Goal: Task Accomplishment & Management: Use online tool/utility

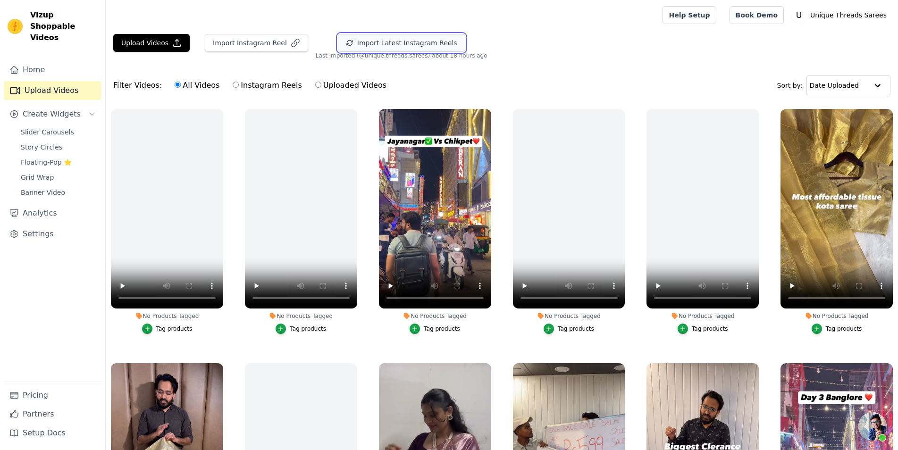
click at [363, 43] on button "Import Latest Instagram Reels" at bounding box center [401, 43] width 127 height 18
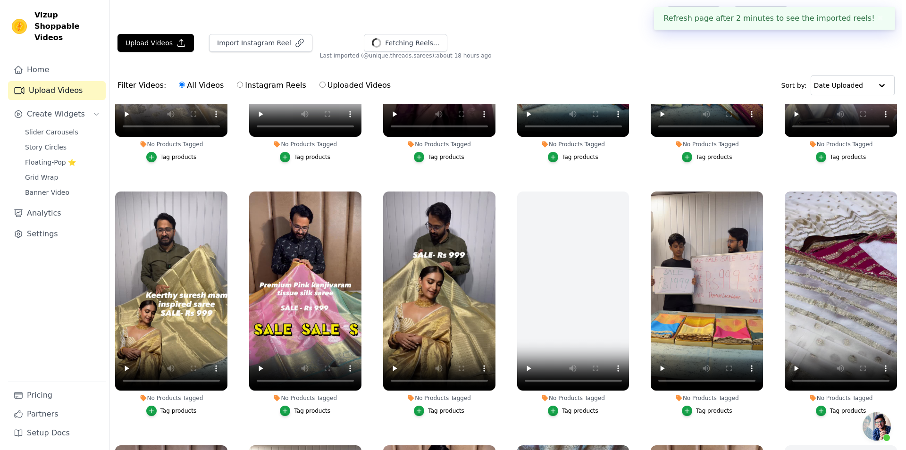
scroll to position [297, 0]
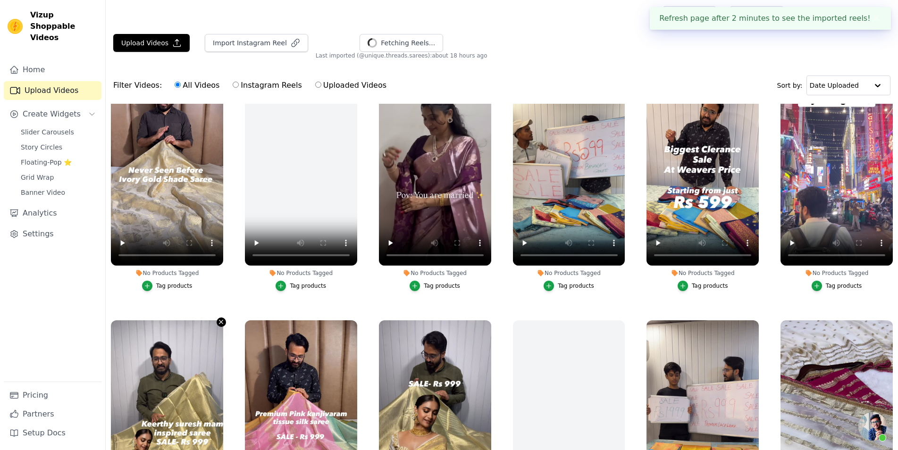
click at [221, 318] on icon "button" at bounding box center [220, 321] width 7 height 7
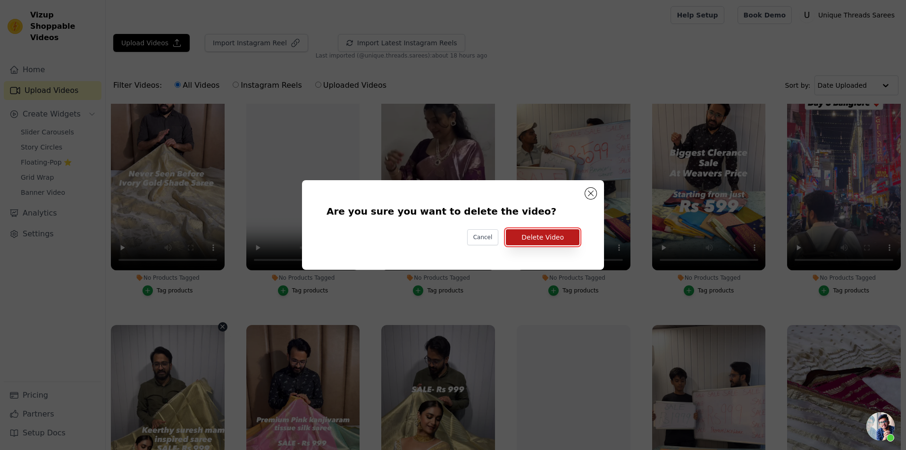
click at [537, 240] on button "Delete Video" at bounding box center [543, 237] width 74 height 16
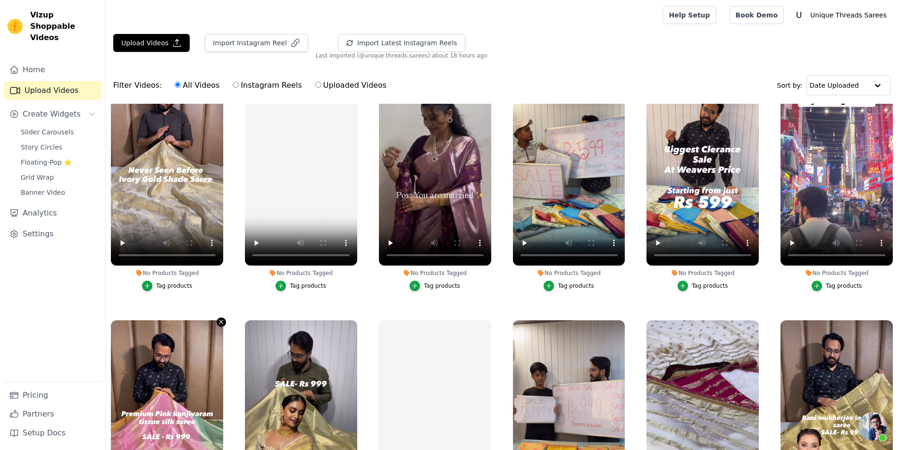
click at [219, 319] on icon "button" at bounding box center [220, 321] width 7 height 7
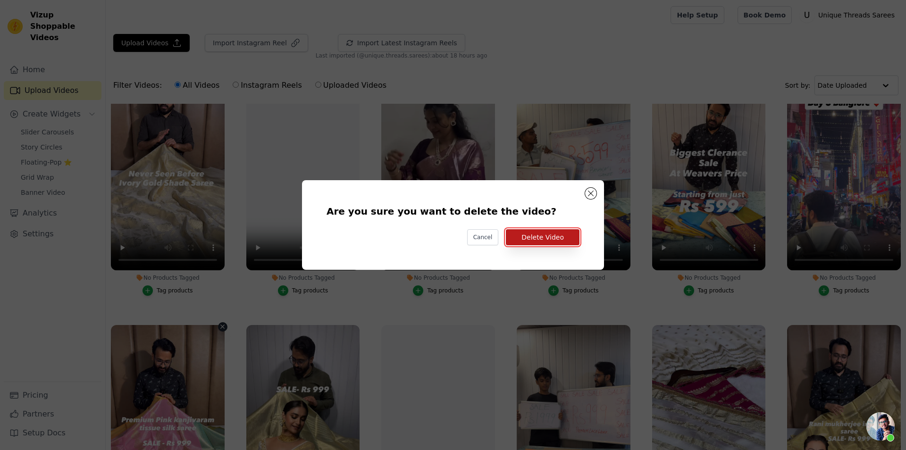
click at [547, 233] on button "Delete Video" at bounding box center [543, 237] width 74 height 16
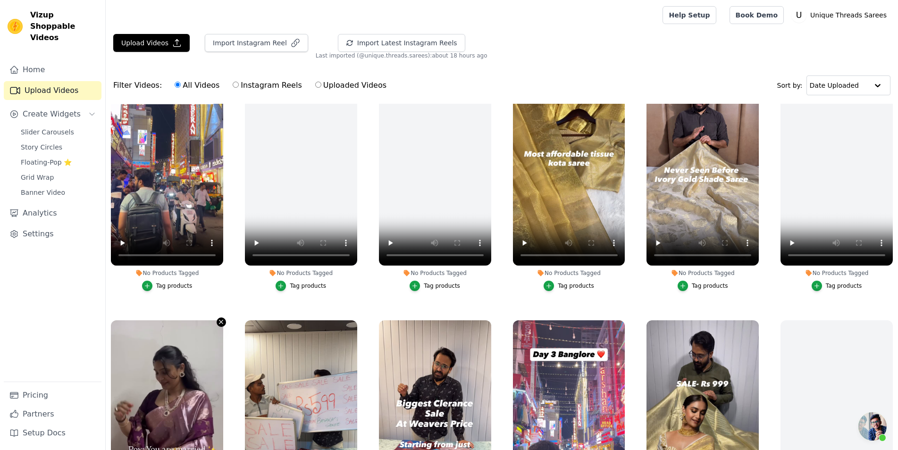
click at [220, 318] on icon "button" at bounding box center [220, 321] width 7 height 7
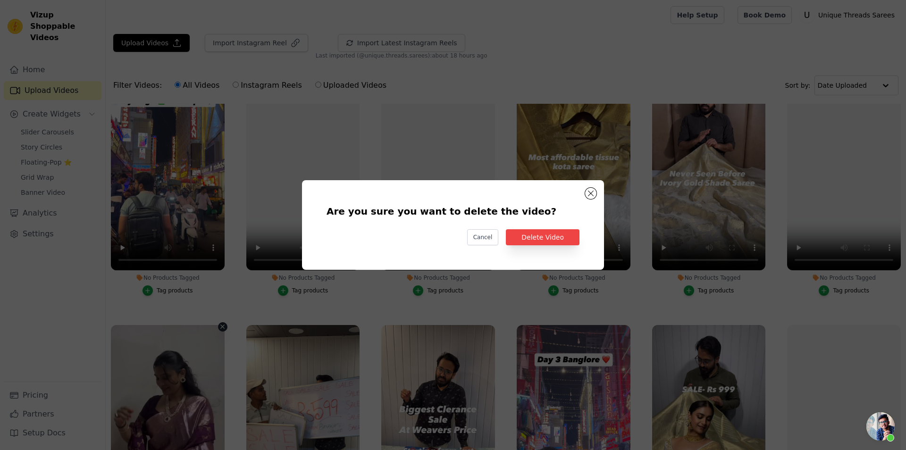
click at [399, 321] on div "Are you sure you want to delete the video? Cancel Delete Video" at bounding box center [453, 225] width 906 height 450
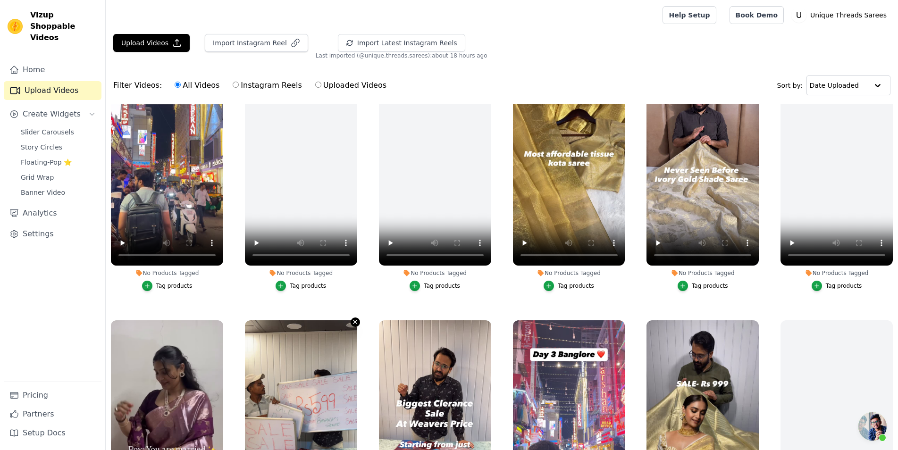
click at [353, 318] on icon "button" at bounding box center [354, 321] width 7 height 7
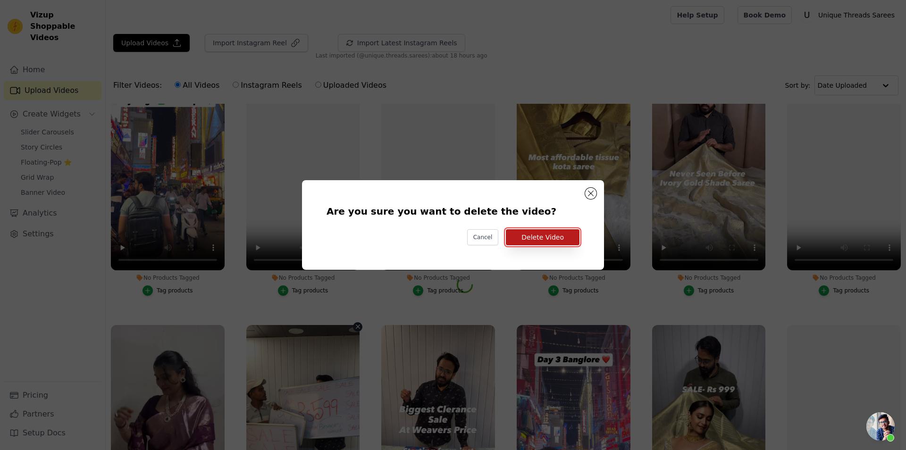
click at [535, 243] on button "Delete Video" at bounding box center [543, 237] width 74 height 16
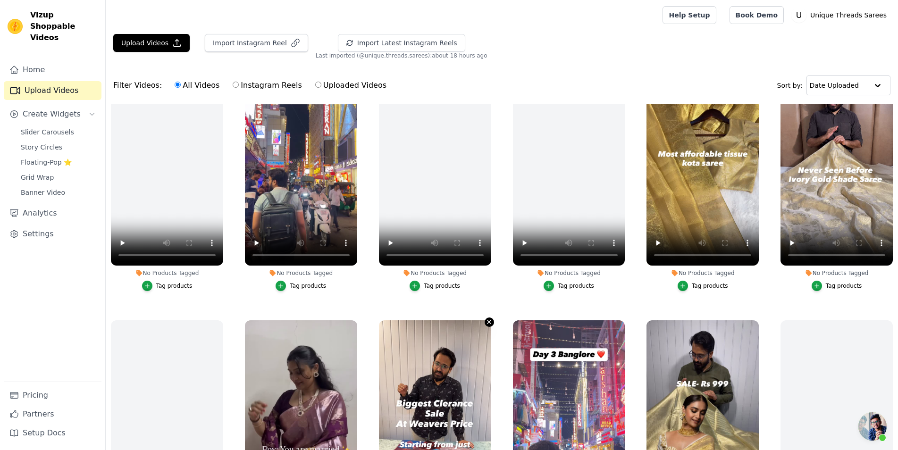
click at [485, 321] on icon "button" at bounding box center [488, 321] width 7 height 7
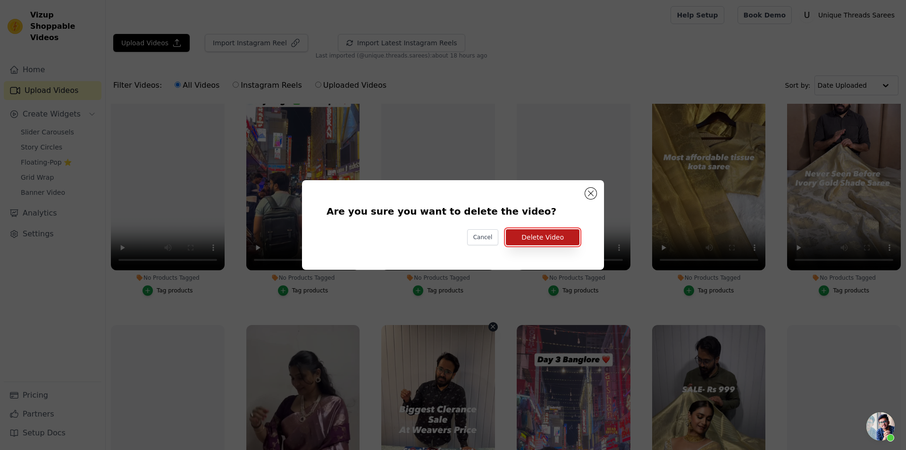
click at [561, 240] on button "Delete Video" at bounding box center [543, 237] width 74 height 16
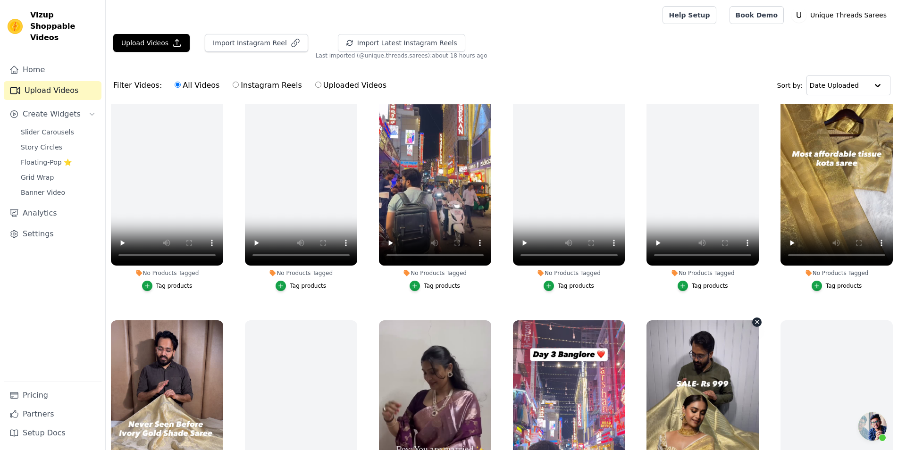
click at [753, 318] on icon "button" at bounding box center [756, 321] width 7 height 7
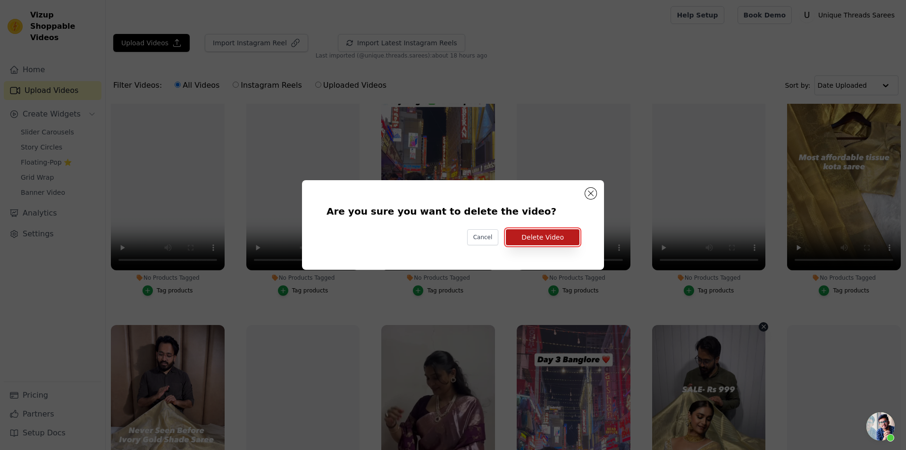
click at [541, 244] on button "Delete Video" at bounding box center [543, 237] width 74 height 16
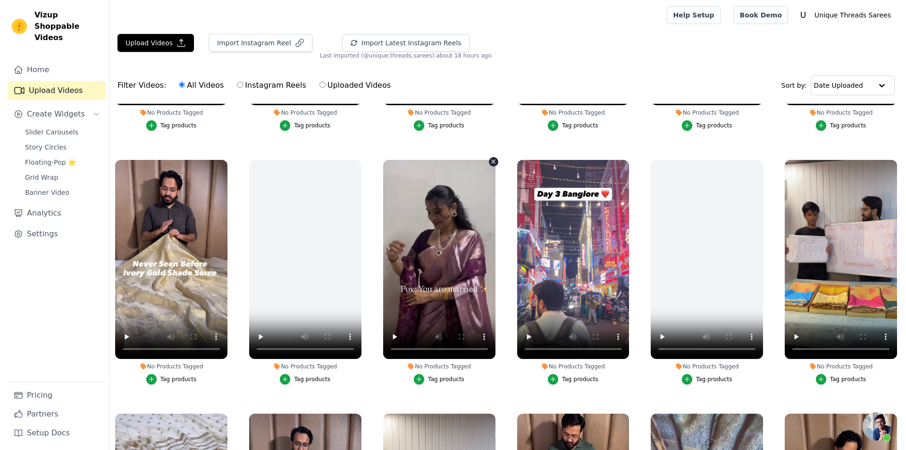
scroll to position [594, 0]
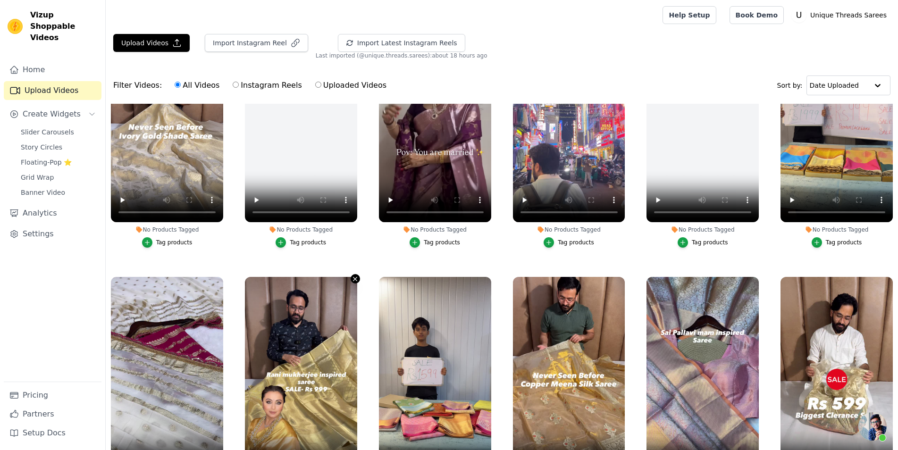
click at [354, 276] on icon "button" at bounding box center [354, 278] width 7 height 7
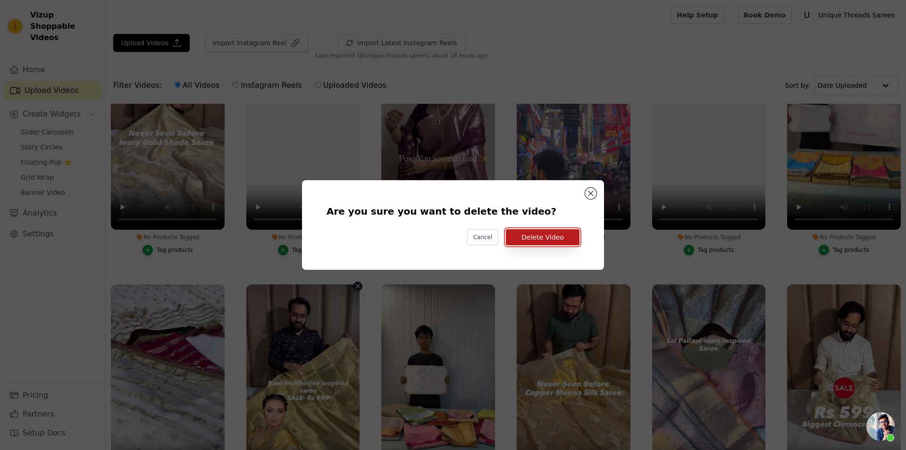
click at [567, 241] on button "Delete Video" at bounding box center [543, 237] width 74 height 16
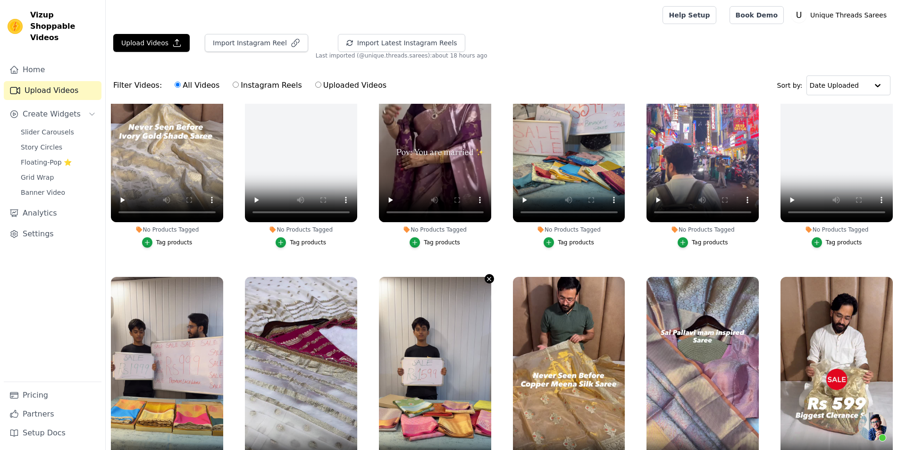
click at [487, 277] on icon "button" at bounding box center [489, 279] width 4 height 4
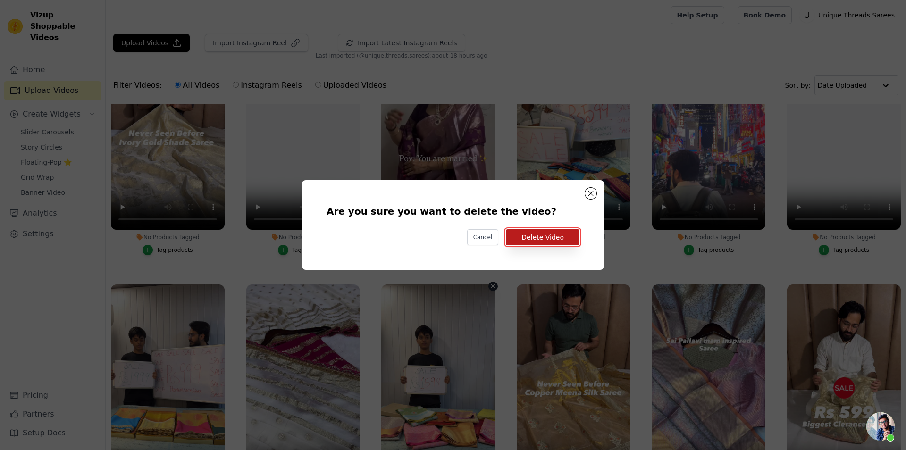
click at [571, 241] on button "Delete Video" at bounding box center [543, 237] width 74 height 16
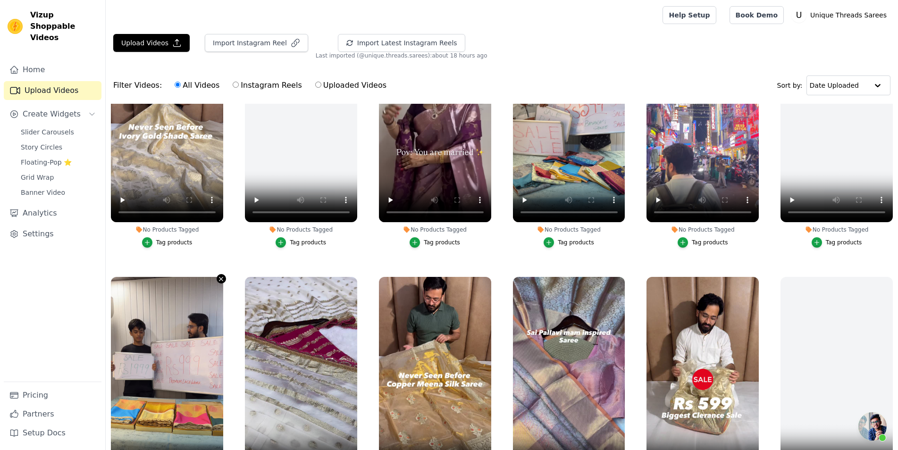
click at [223, 274] on button "No Products Tagged Tag products" at bounding box center [221, 278] width 9 height 9
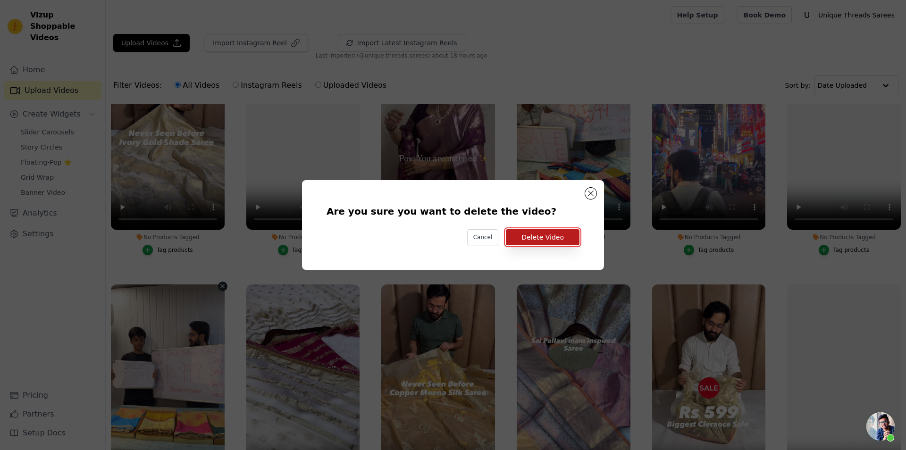
click at [569, 240] on button "Delete Video" at bounding box center [543, 237] width 74 height 16
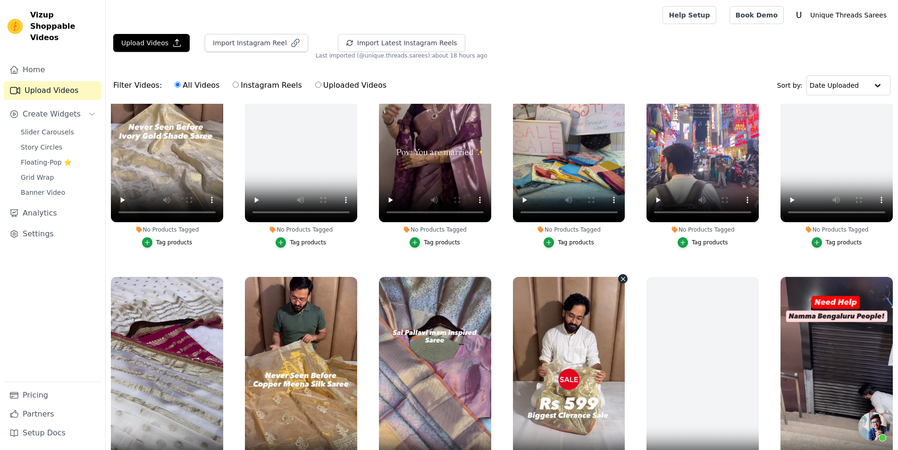
click at [620, 275] on icon "button" at bounding box center [622, 278] width 7 height 7
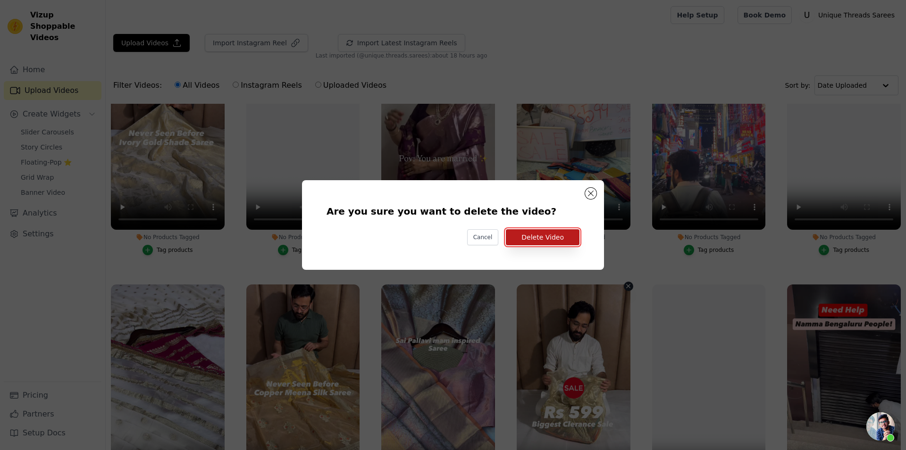
click at [548, 240] on button "Delete Video" at bounding box center [543, 237] width 74 height 16
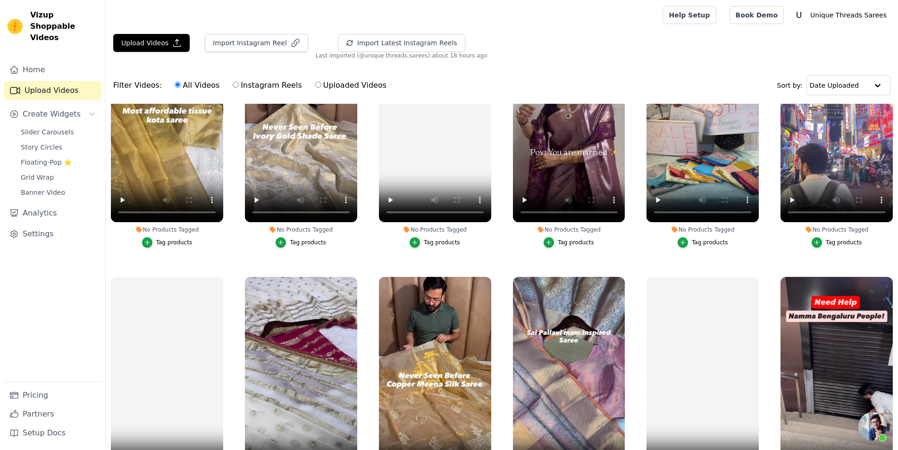
scroll to position [0, 0]
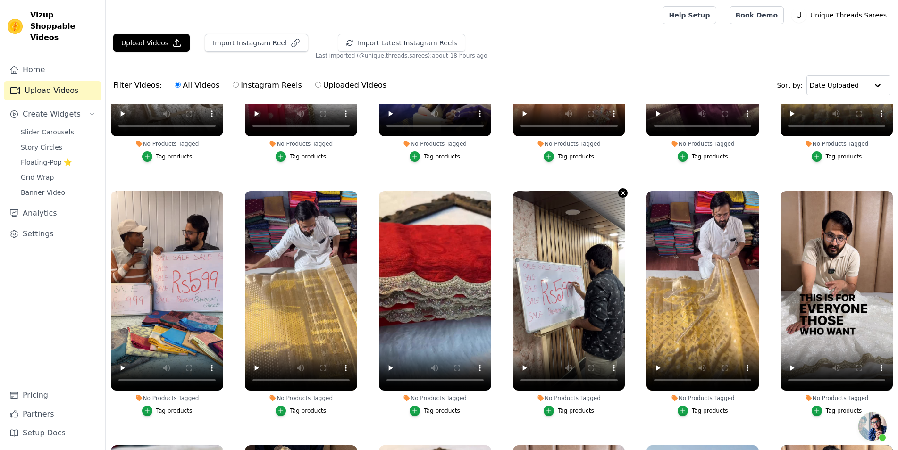
click at [619, 190] on icon "button" at bounding box center [622, 193] width 7 height 7
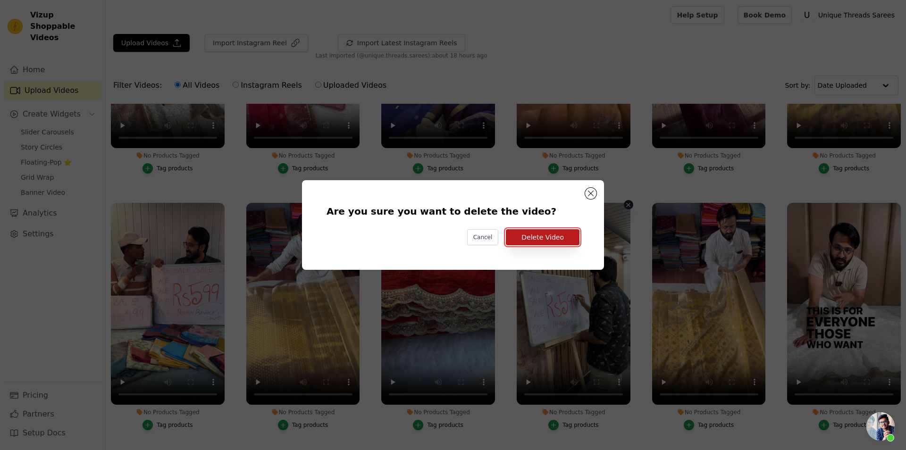
click at [553, 234] on button "Delete Video" at bounding box center [543, 237] width 74 height 16
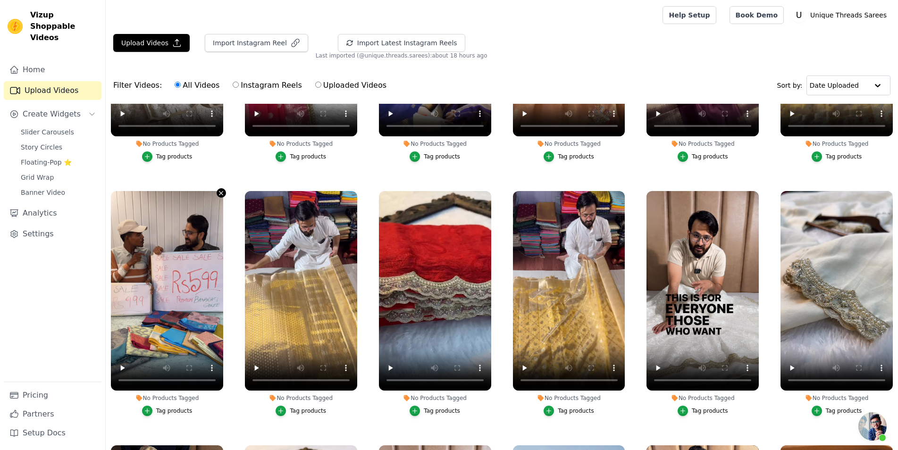
click at [221, 191] on icon "button" at bounding box center [221, 193] width 4 height 4
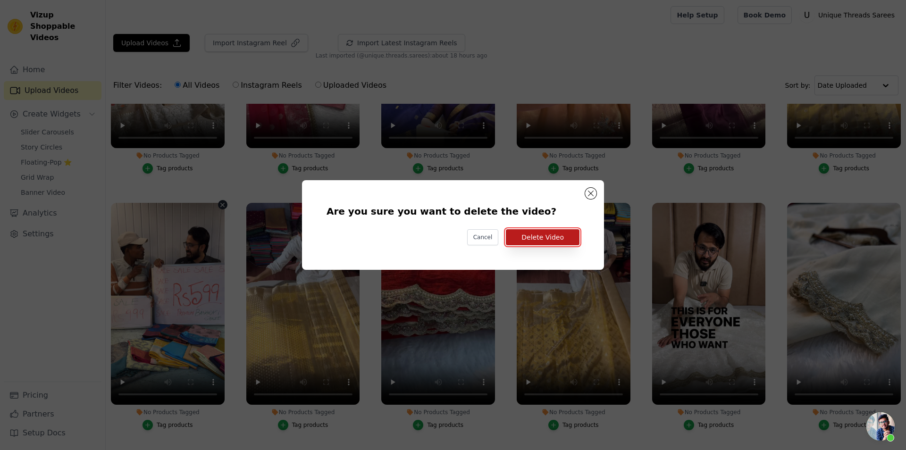
click at [554, 232] on button "Delete Video" at bounding box center [543, 237] width 74 height 16
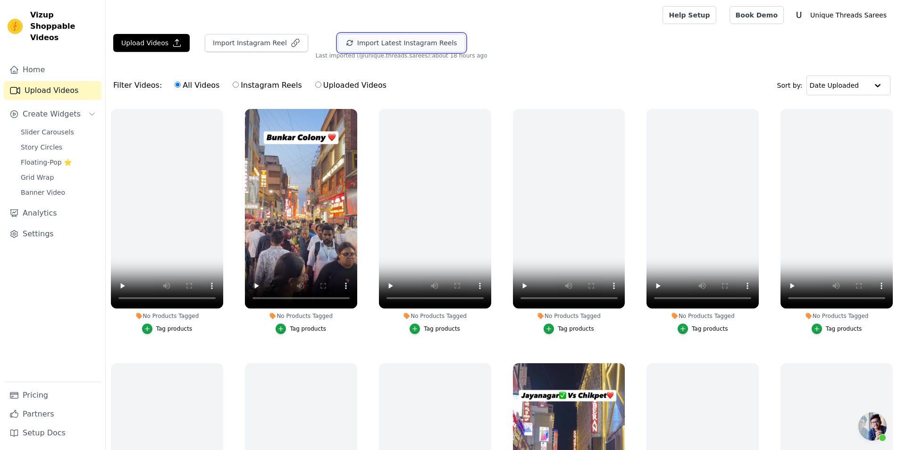
click at [338, 49] on button "Import Latest Instagram Reels" at bounding box center [401, 43] width 127 height 18
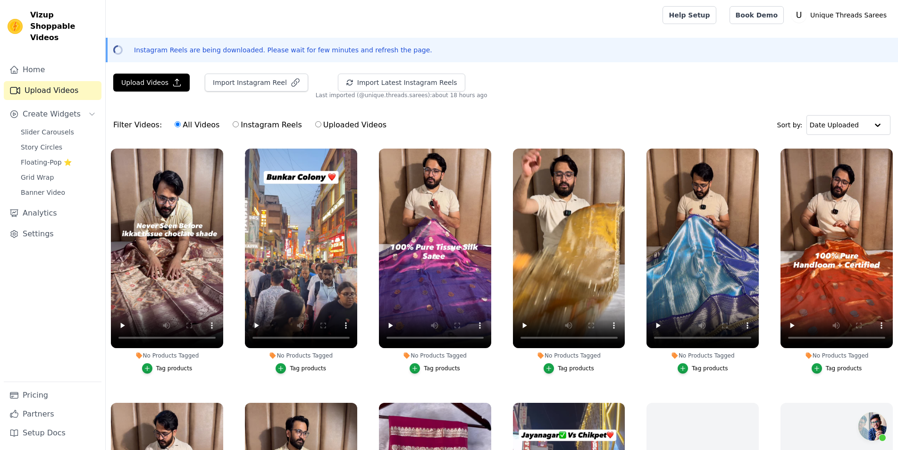
click at [704, 363] on button "Tag products" at bounding box center [702, 368] width 50 height 10
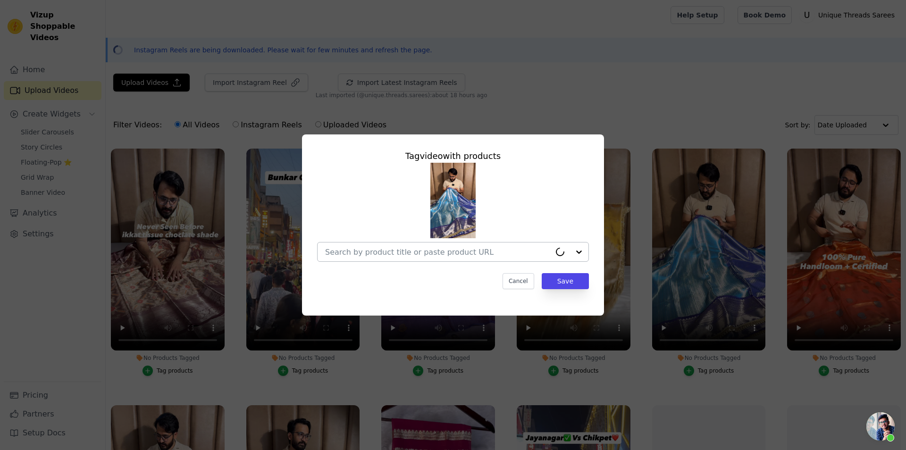
click at [531, 257] on input "No Products Tagged Tag video with products Cancel Save Tag products" at bounding box center [437, 252] width 225 height 9
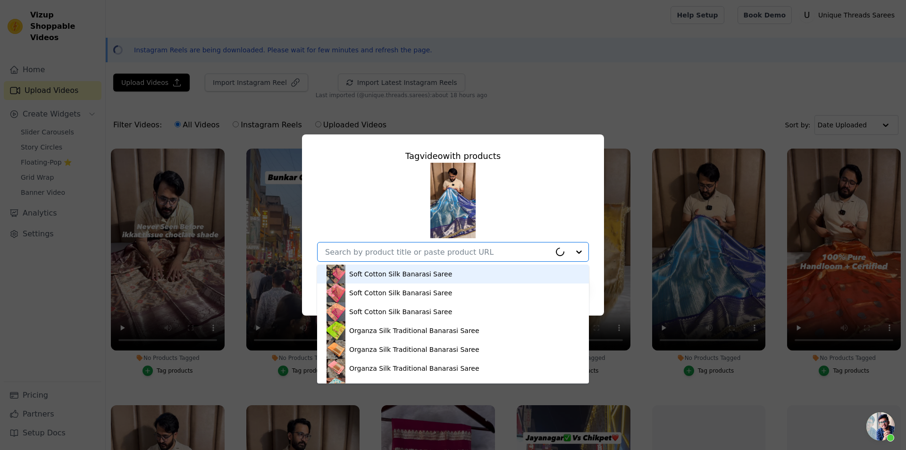
paste input "https://utsarees.in/collections/fresh-arrivals/products/metallic-sky-blue-tissu…"
type input "https://utsarees.in/collections/fresh-arrivals/products/metallic-sky-blue-tissu…"
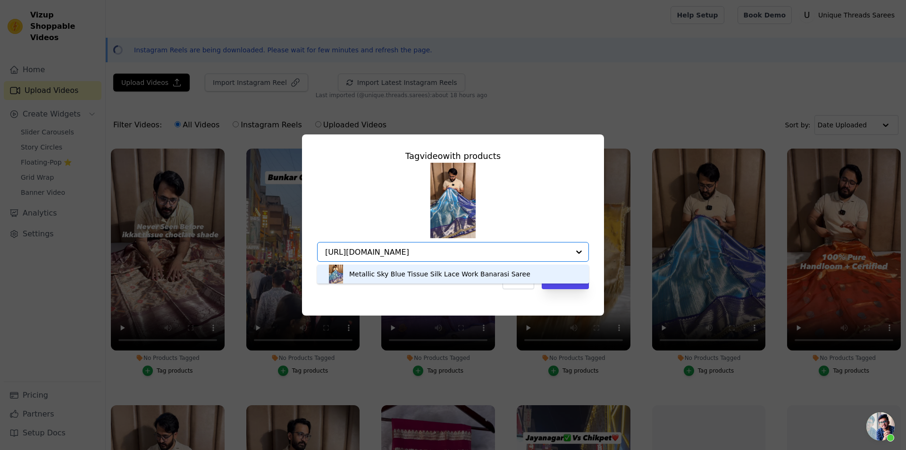
click at [399, 273] on div "Metallic Sky Blue Tissue Silk Lace Work Banarasi Saree" at bounding box center [439, 273] width 181 height 9
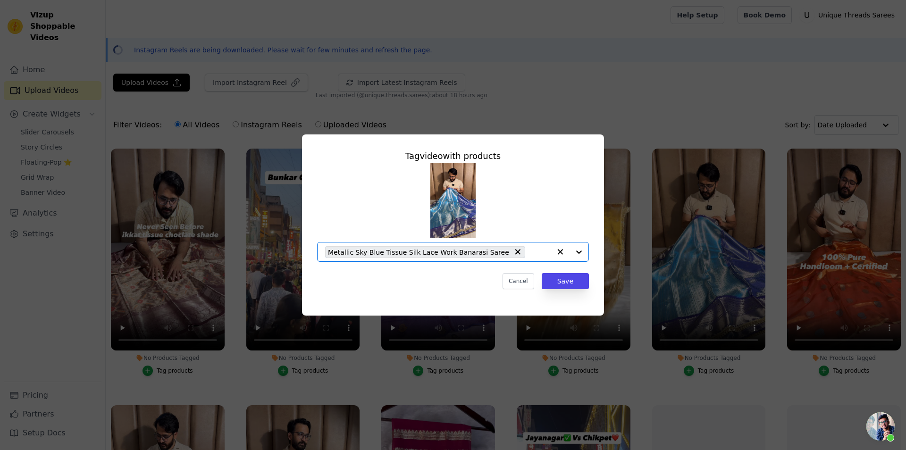
scroll to position [0, 0]
click at [575, 285] on button "Save" at bounding box center [565, 281] width 47 height 16
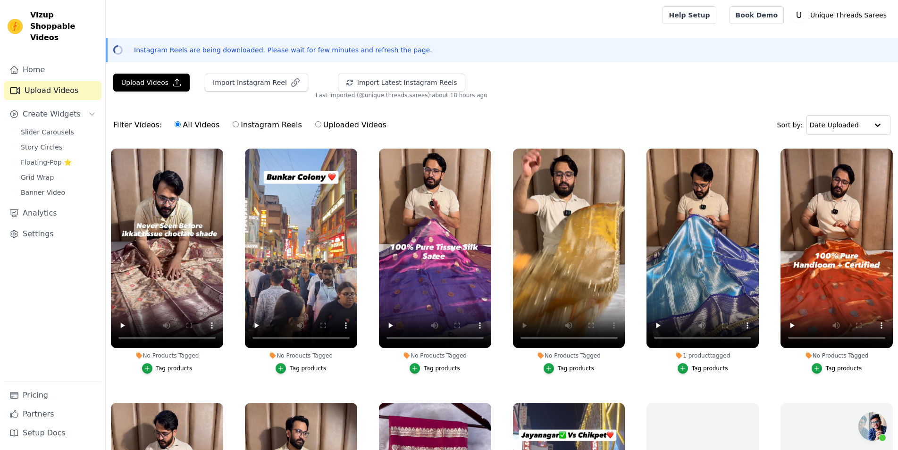
click at [434, 367] on div "Tag products" at bounding box center [442, 369] width 36 height 8
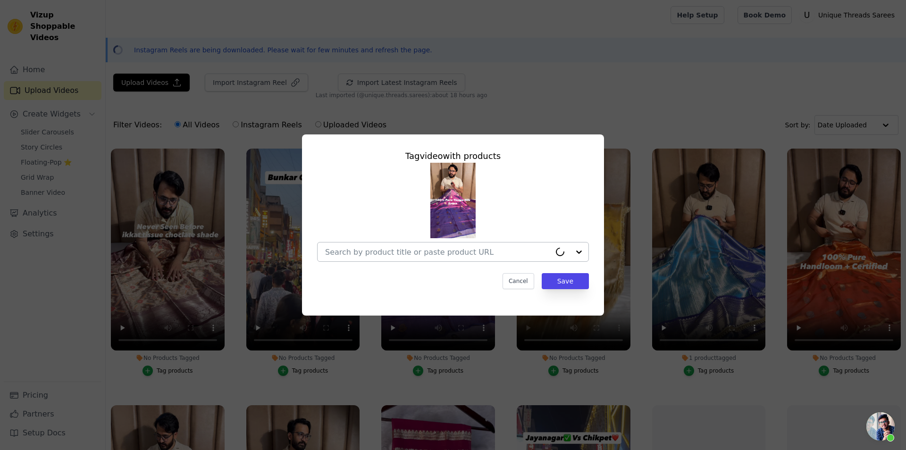
click at [442, 256] on input "No Products Tagged Tag video with products Cancel Save Tag products" at bounding box center [437, 252] width 225 height 9
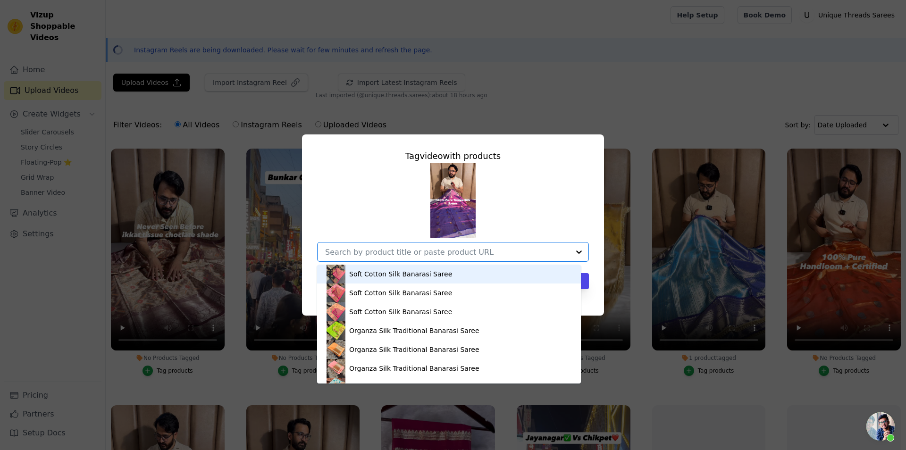
paste input "https://utsarees.in/collections/fresh-arrivals/products/metallic-purple-100-pur…"
type input "https://utsarees.in/collections/fresh-arrivals/products/metallic-purple-100-pur…"
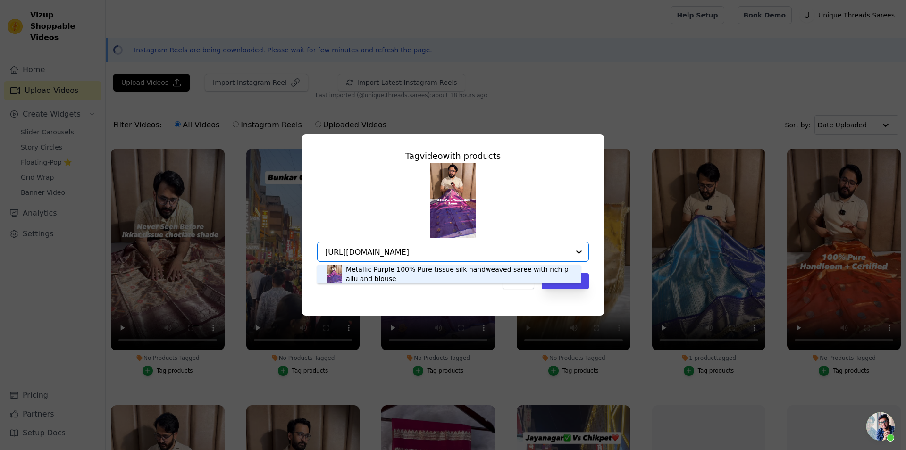
click at [393, 272] on div "Metallic Purple 100% Pure tissue silk handweaved saree with rich pallu and blou…" at bounding box center [458, 274] width 225 height 19
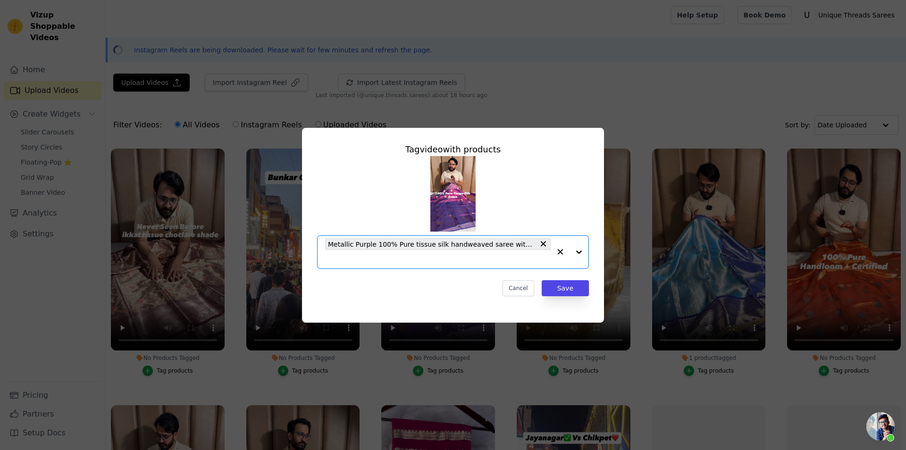
scroll to position [0, 0]
click at [565, 288] on button "Save" at bounding box center [565, 288] width 47 height 16
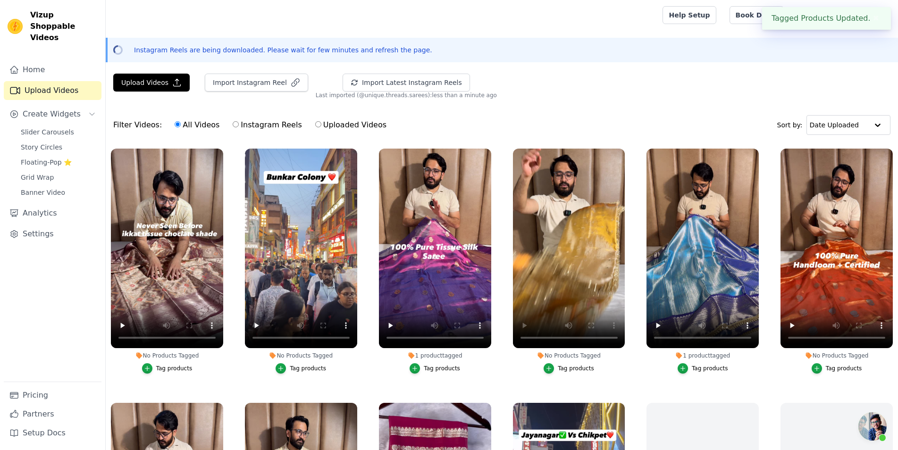
click at [570, 365] on div "Tag products" at bounding box center [576, 369] width 36 height 8
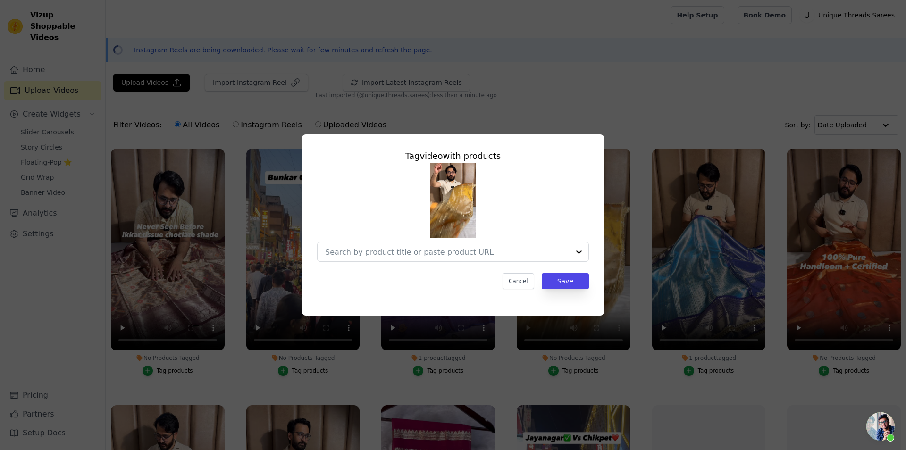
click at [510, 241] on div at bounding box center [453, 212] width 272 height 99
click at [510, 253] on input "No Products Tagged Tag video with products Cancel Save Tag products" at bounding box center [447, 252] width 244 height 9
paste input "https://utsarees.in/collections/fresh-arrivals/products/never-seen-alfi-floral-…"
type input "https://utsarees.in/collections/fresh-arrivals/products/never-seen-alfi-floral-…"
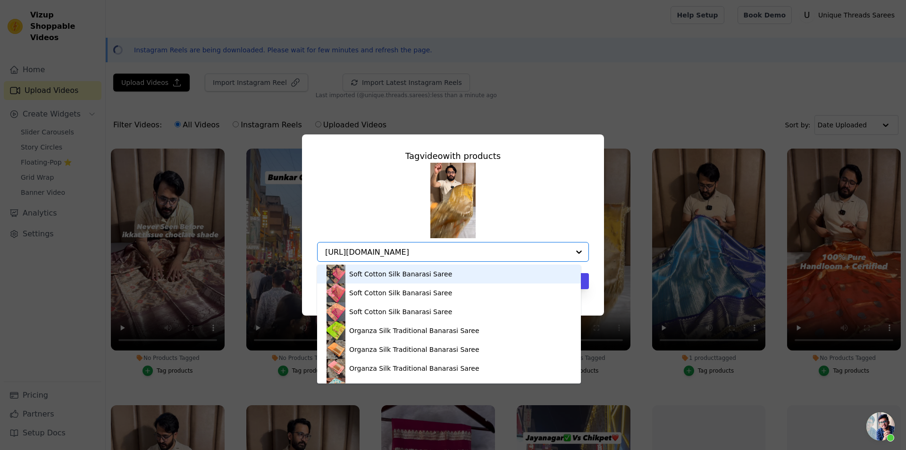
scroll to position [0, 104]
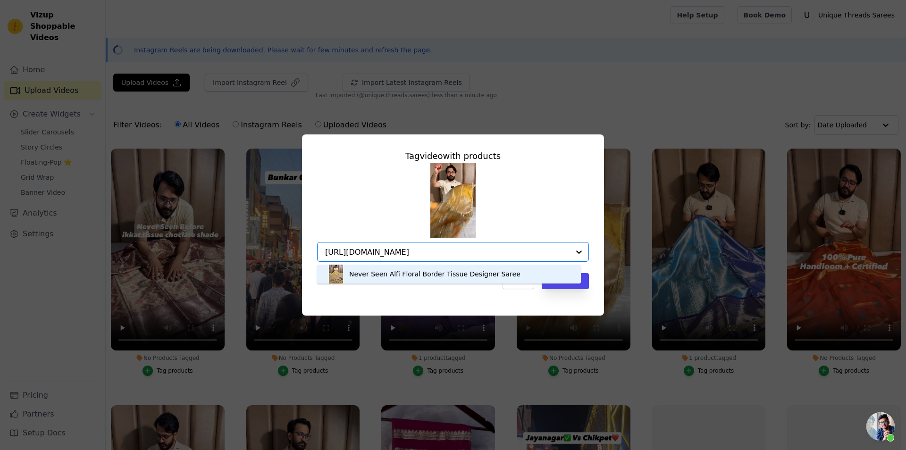
click at [398, 275] on div "Never Seen Alfi Floral Border Tissue Designer Saree" at bounding box center [434, 273] width 171 height 9
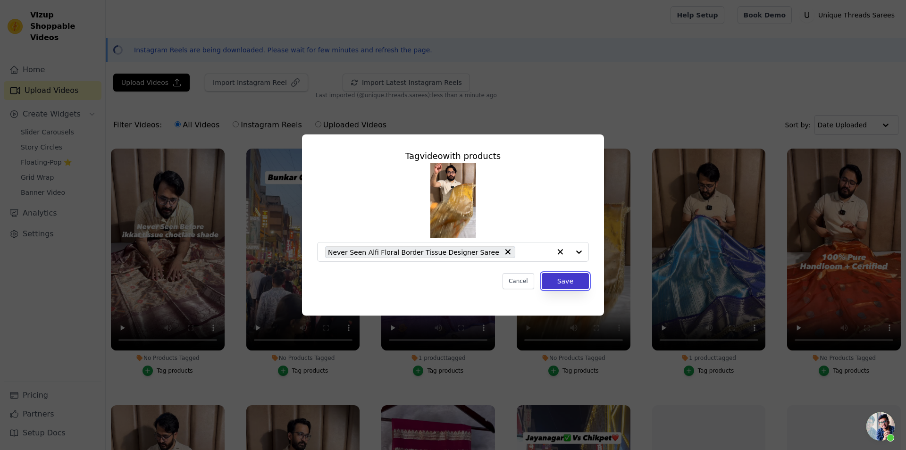
click at [577, 284] on button "Save" at bounding box center [565, 281] width 47 height 16
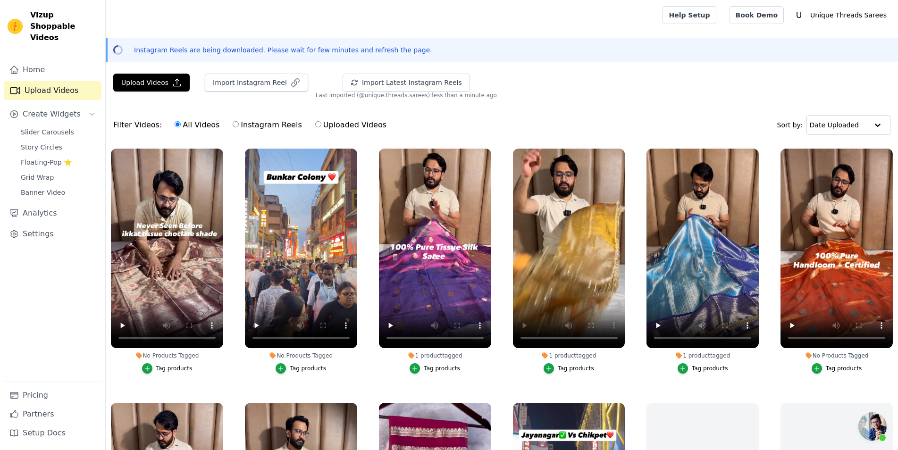
click at [833, 369] on div "Tag products" at bounding box center [844, 369] width 36 height 8
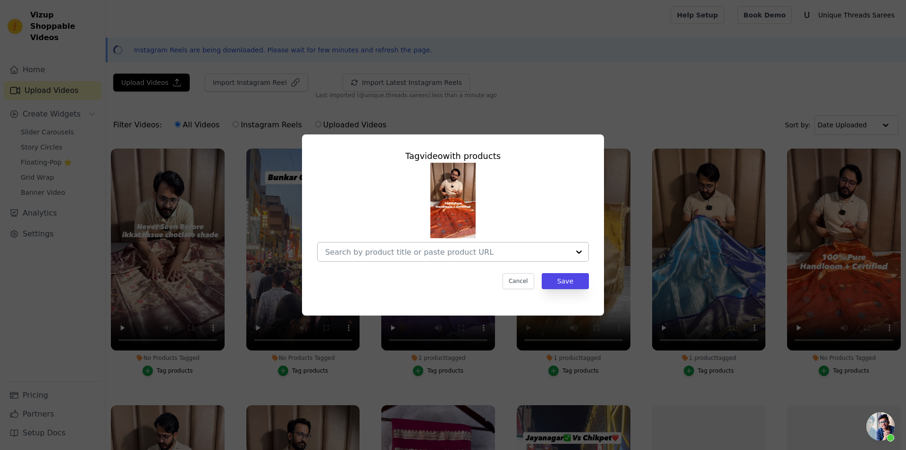
click at [502, 252] on input "No Products Tagged Tag video with products Cancel Save Tag products" at bounding box center [447, 252] width 244 height 9
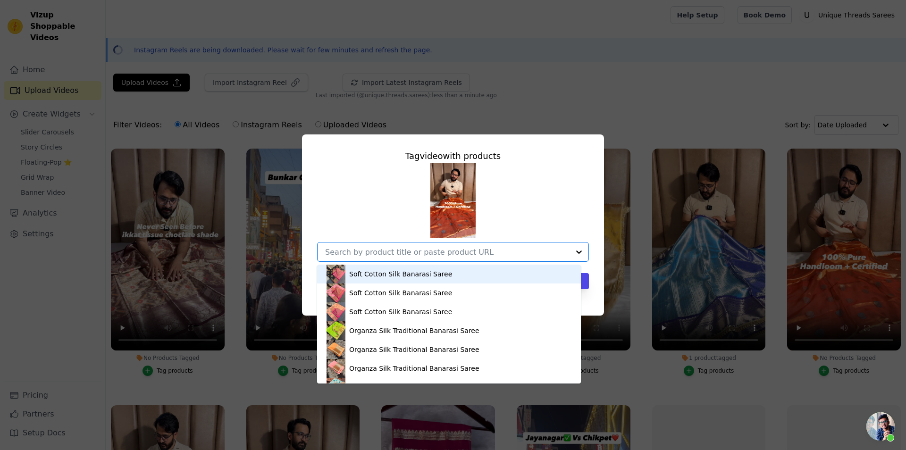
paste input "https://utsarees.in/collections/fresh-arrivals/products/metallic-orange-100-pur…"
type input "https://utsarees.in/collections/fresh-arrivals/products/metallic-orange-100-pur…"
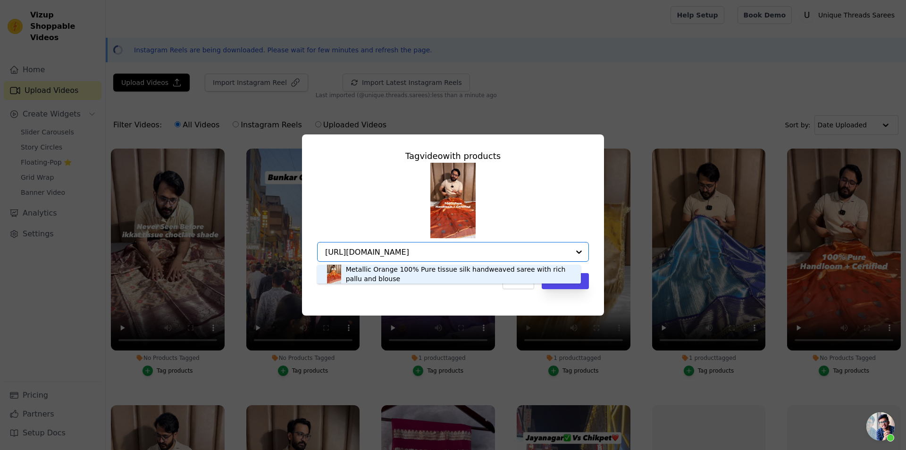
click at [442, 273] on div "Metallic Orange 100% Pure tissue silk handweaved saree with rich pallu and blou…" at bounding box center [458, 274] width 225 height 19
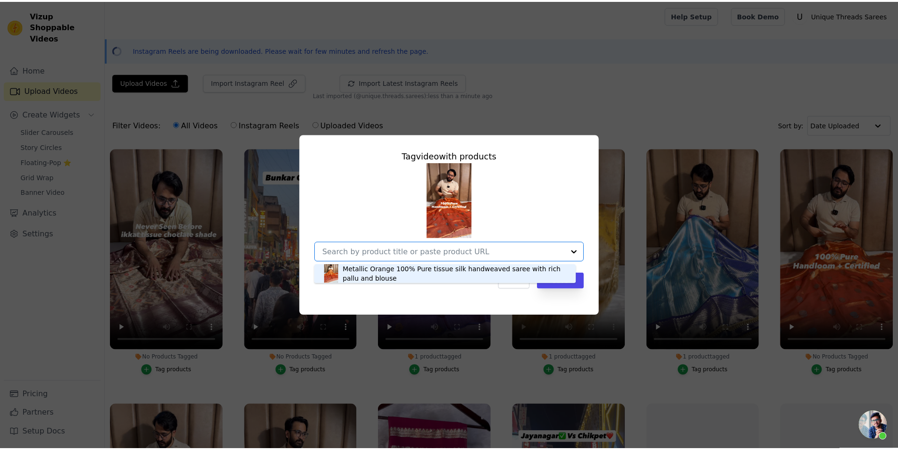
scroll to position [0, 0]
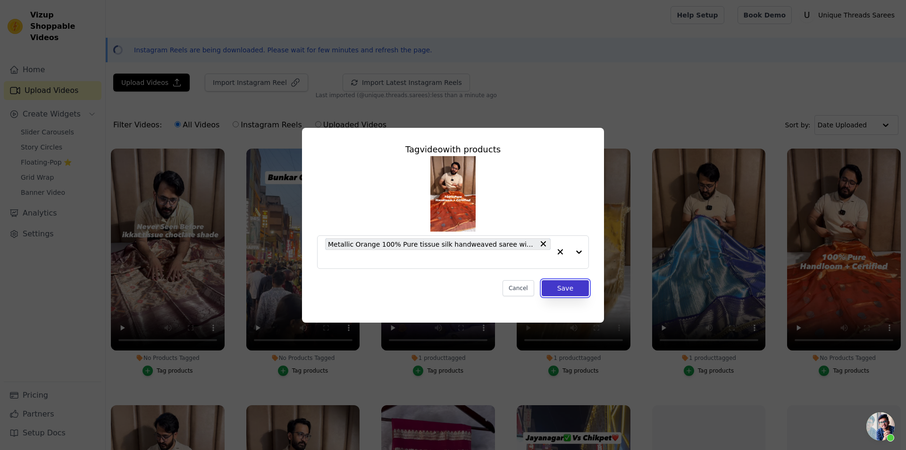
click at [562, 293] on button "Save" at bounding box center [565, 288] width 47 height 16
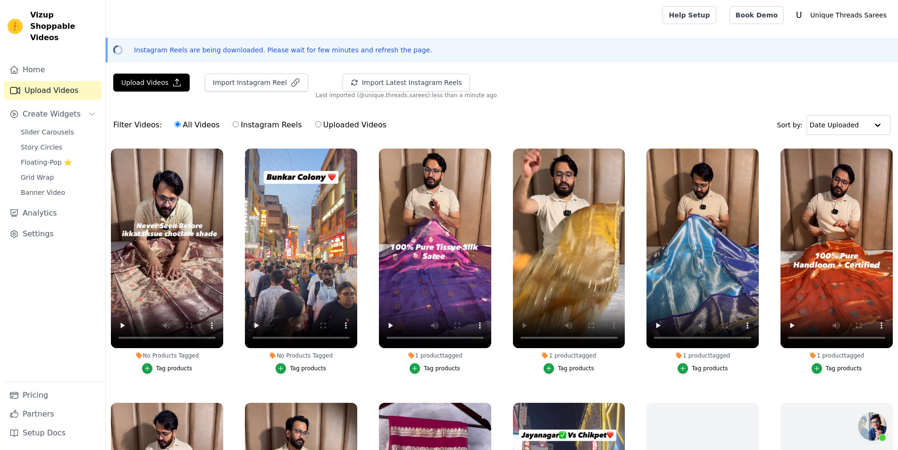
click at [171, 369] on div "Tag products" at bounding box center [174, 369] width 36 height 8
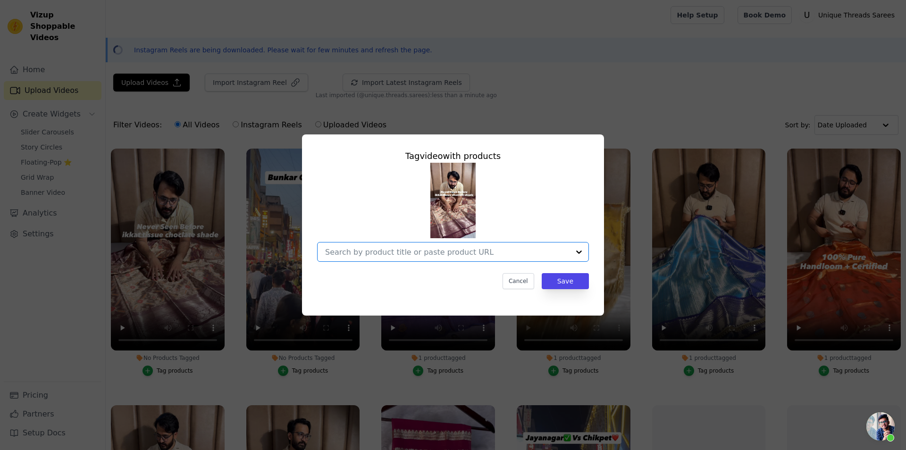
click at [526, 254] on input "No Products Tagged Tag video with products Option undefined, selected. Select i…" at bounding box center [447, 252] width 244 height 9
paste input "https://utsarees.in/collections/fresh-arrivals/products/copper-rose-kanjivaram-…"
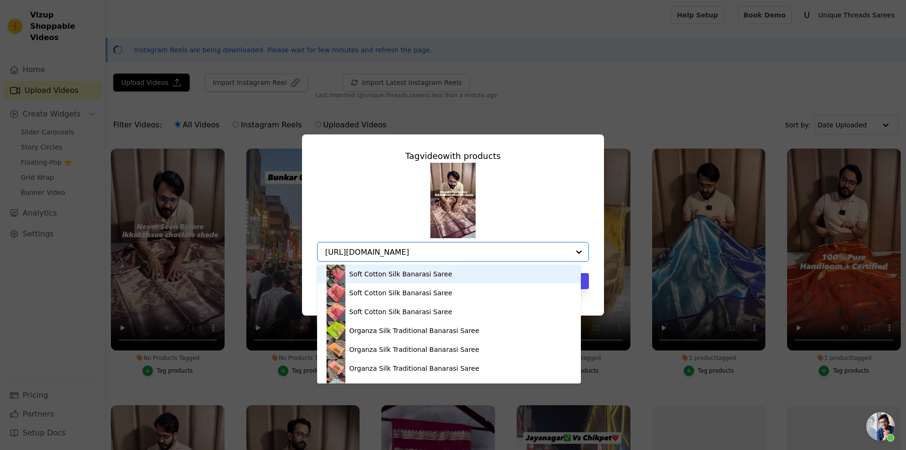
scroll to position [0, 163]
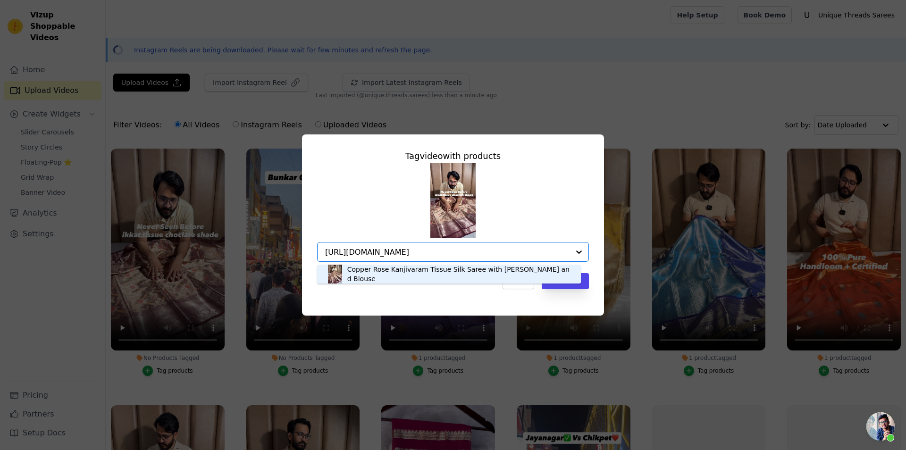
type input "https://utsarees.in/collections/fresh-arrivals/products/copper-rose-kanjivaram-…"
click at [420, 260] on div at bounding box center [447, 251] width 244 height 19
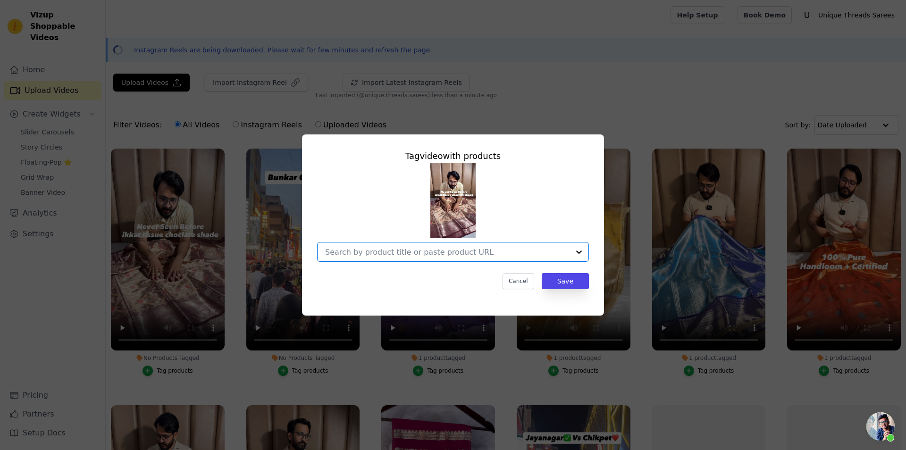
scroll to position [0, 0]
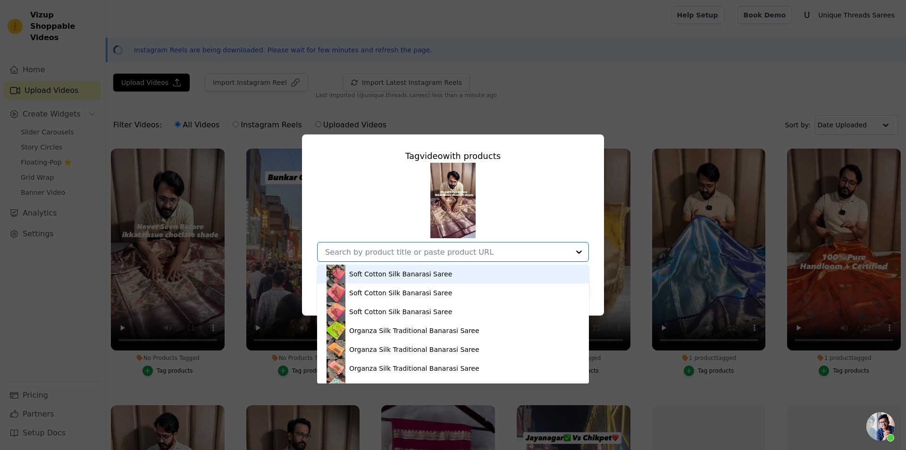
paste input "https://utsarees.in/collections/fresh-arrivals/products/copper-rose-kanjivaram-…"
type input "https://utsarees.in/collections/fresh-arrivals/products/copper-rose-kanjivaram-…"
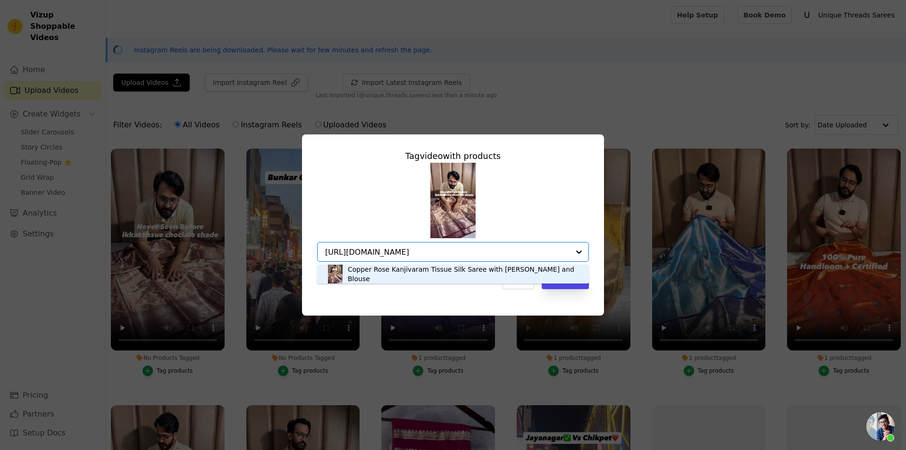
click at [409, 273] on div "Copper Rose Kanjivaram Tissue Silk Saree with Rich Pallu and Blouse" at bounding box center [464, 274] width 232 height 19
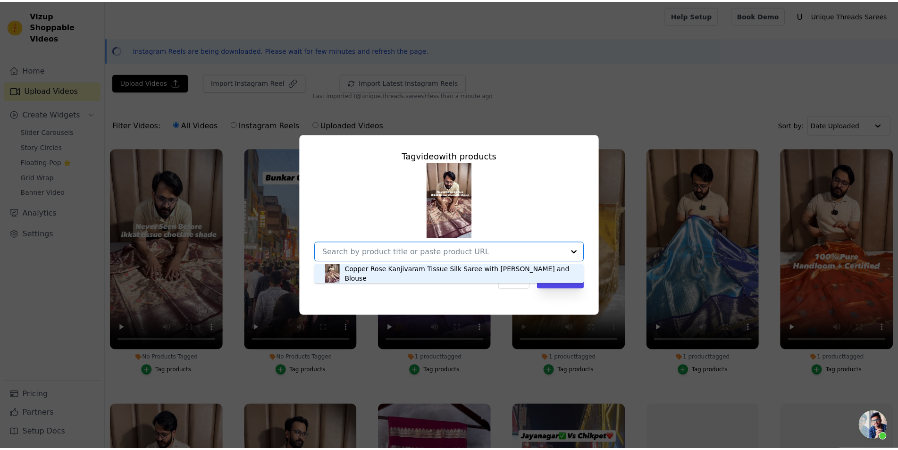
scroll to position [0, 0]
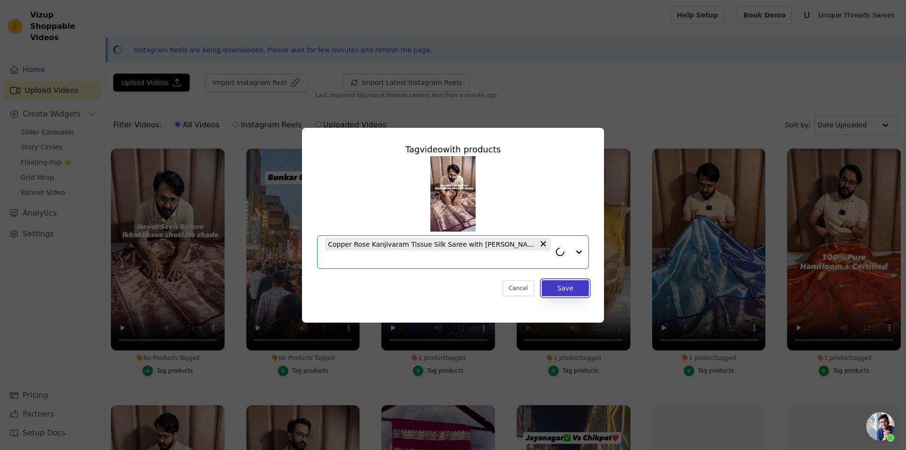
click at [584, 292] on button "Save" at bounding box center [565, 288] width 47 height 16
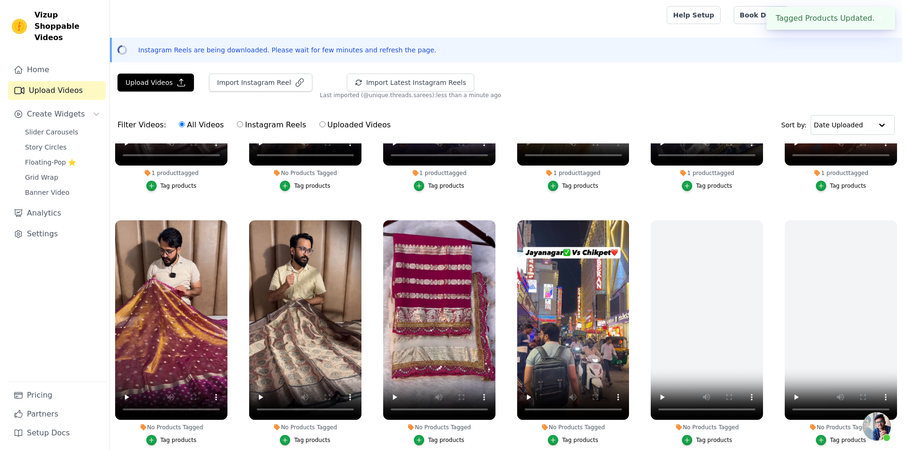
scroll to position [297, 0]
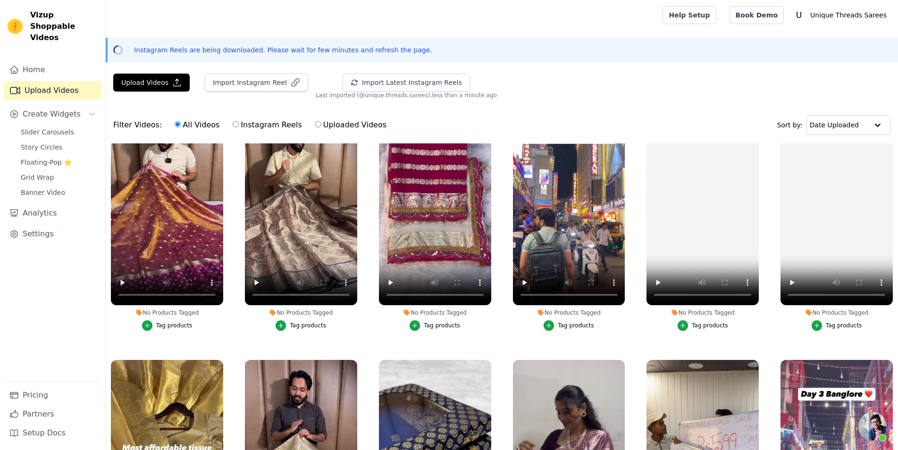
click at [297, 322] on div "Tag products" at bounding box center [308, 326] width 36 height 8
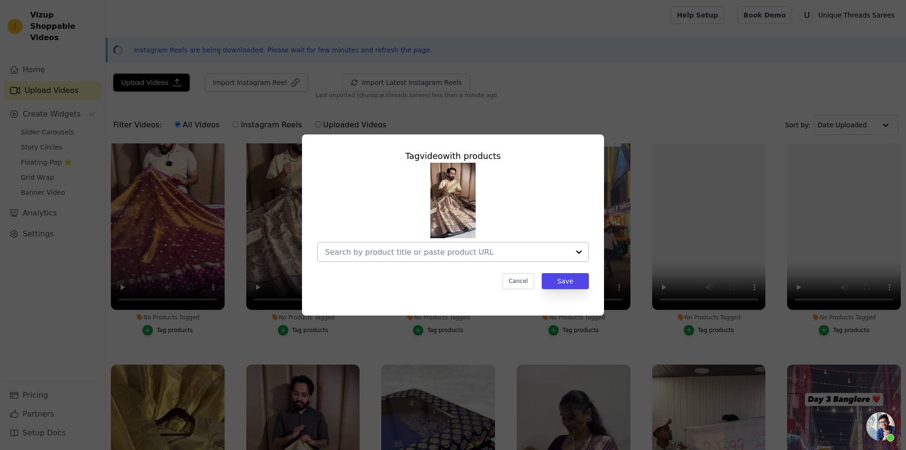
click at [509, 246] on div at bounding box center [447, 251] width 244 height 19
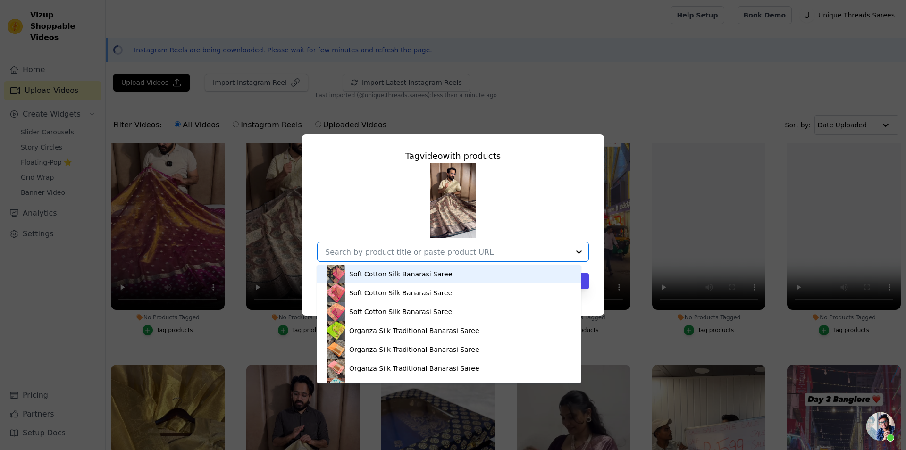
paste input "https://utsarees.in/collections/fresh-arrivals/products/copper-rose-kanjivaram-…"
type input "https://utsarees.in/collections/fresh-arrivals/products/copper-rose-kanjivaram-…"
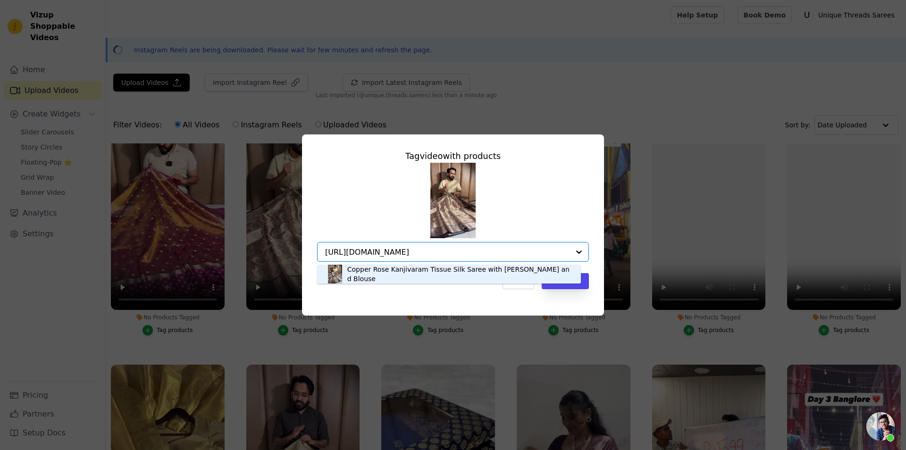
click at [462, 267] on div "Copper Rose Kanjivaram Tissue Silk Saree with Rich Pallu and Blouse" at bounding box center [448, 274] width 245 height 19
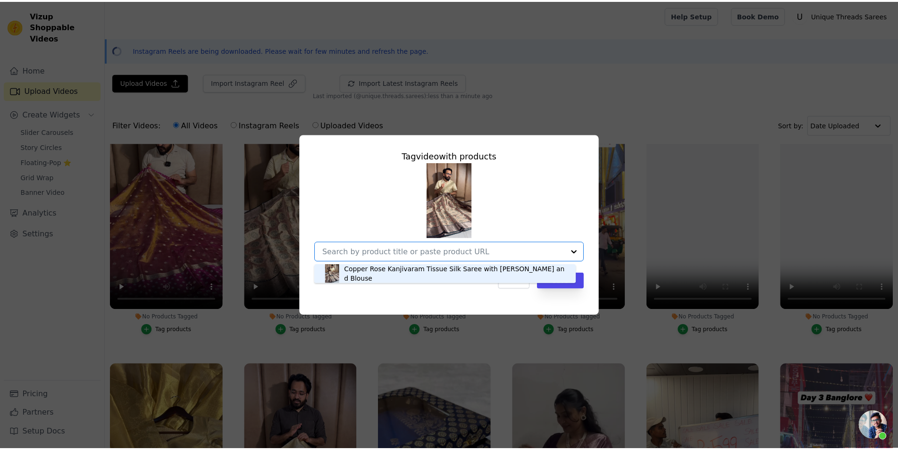
scroll to position [0, 0]
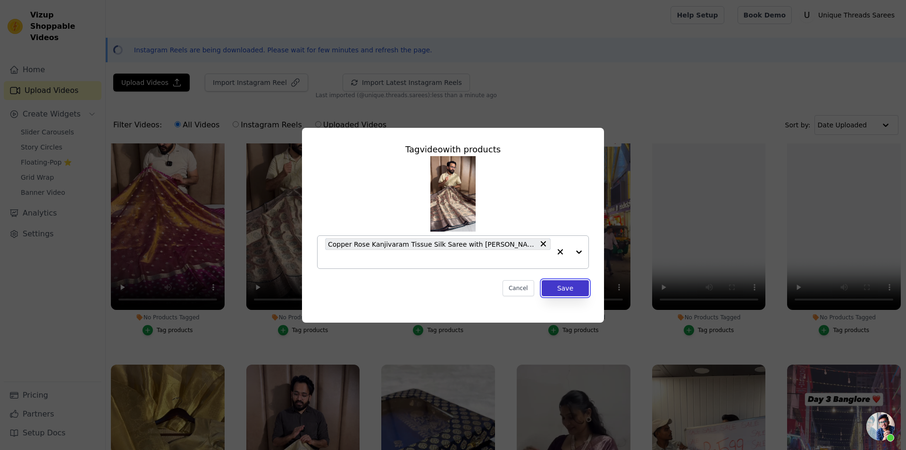
click at [548, 285] on button "Save" at bounding box center [565, 288] width 47 height 16
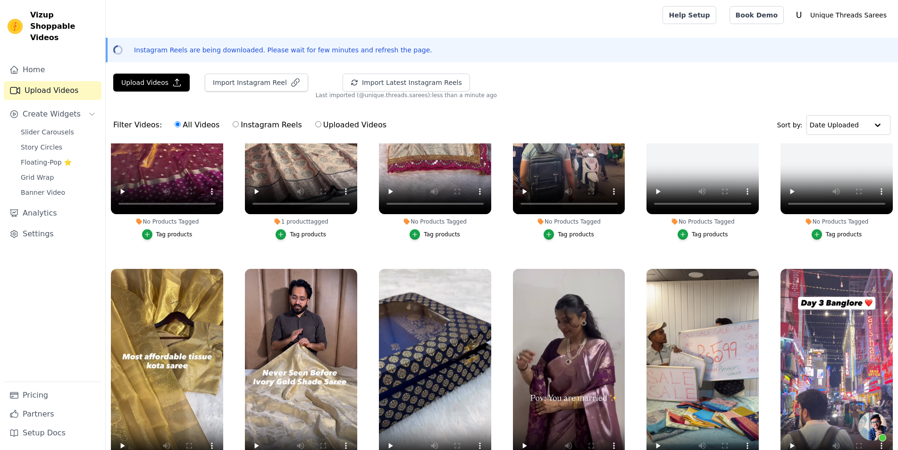
scroll to position [405, 0]
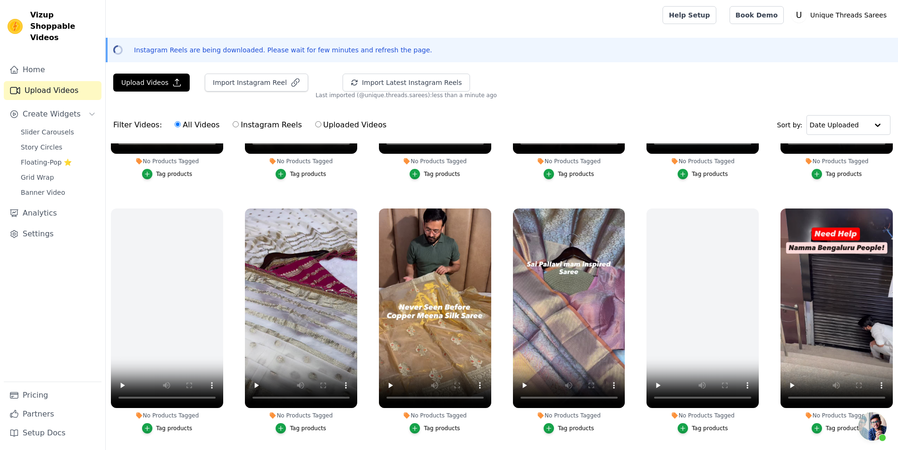
click at [434, 173] on div "Tag products" at bounding box center [442, 174] width 36 height 8
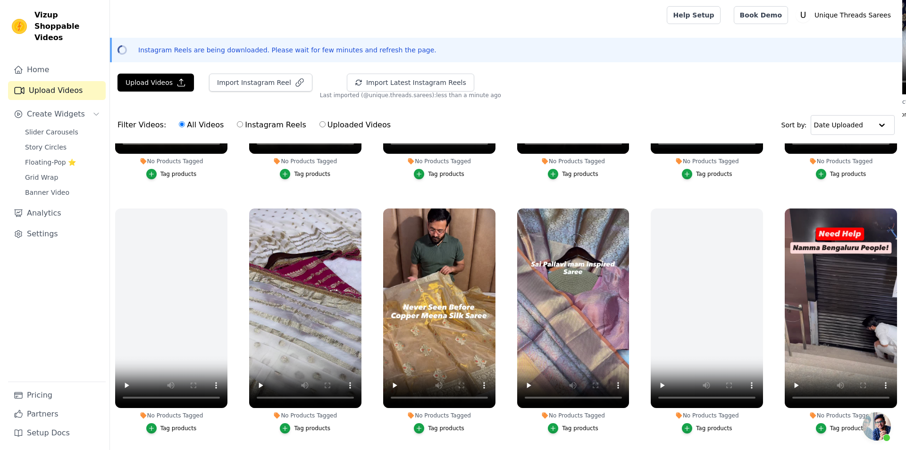
scroll to position [702, 0]
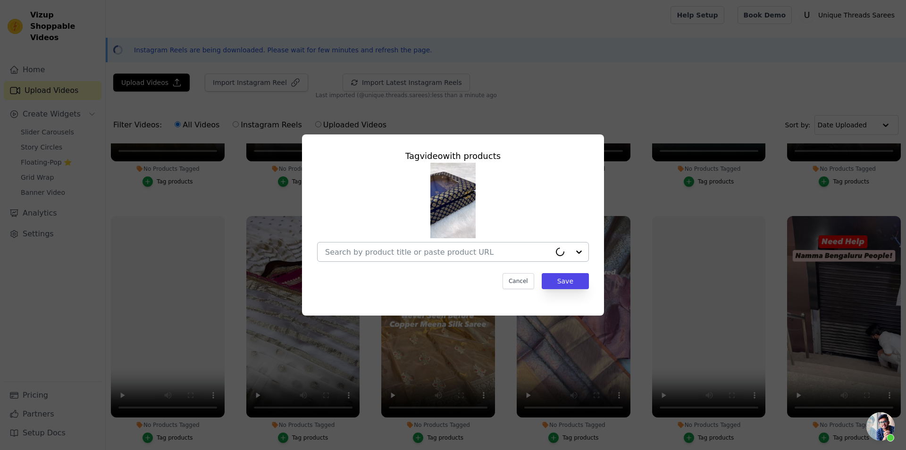
click at [453, 243] on div at bounding box center [437, 251] width 225 height 19
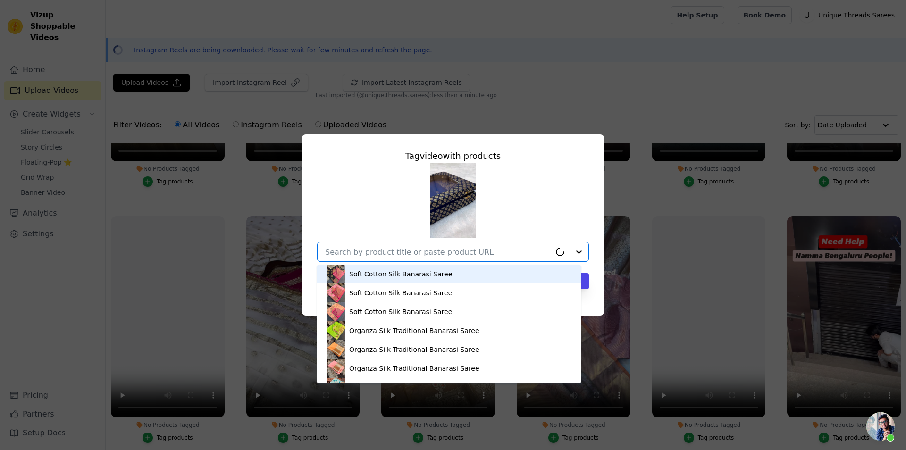
paste input "https://utsarees.in/collections/fresh-arrivals/products/royal-blue-mashru-katan…"
type input "https://utsarees.in/collections/fresh-arrivals/products/royal-blue-mashru-katan…"
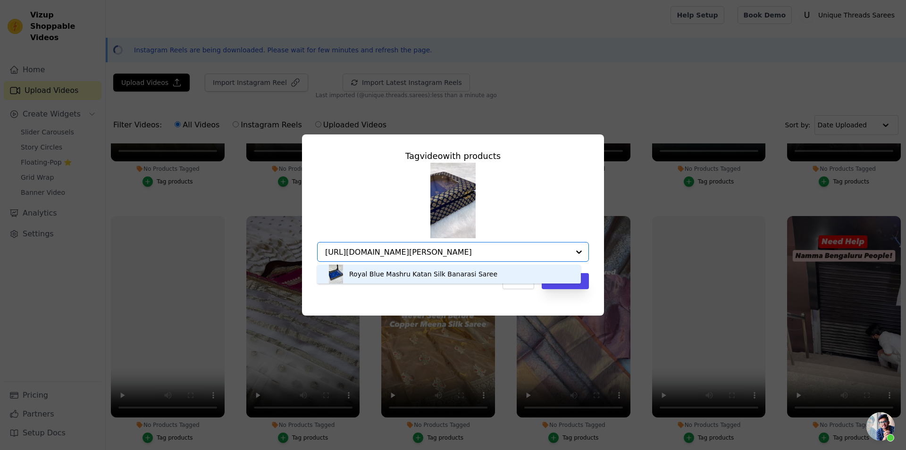
click at [455, 278] on div "Royal Blue Mashru Katan Silk Banarasi Saree" at bounding box center [423, 273] width 148 height 9
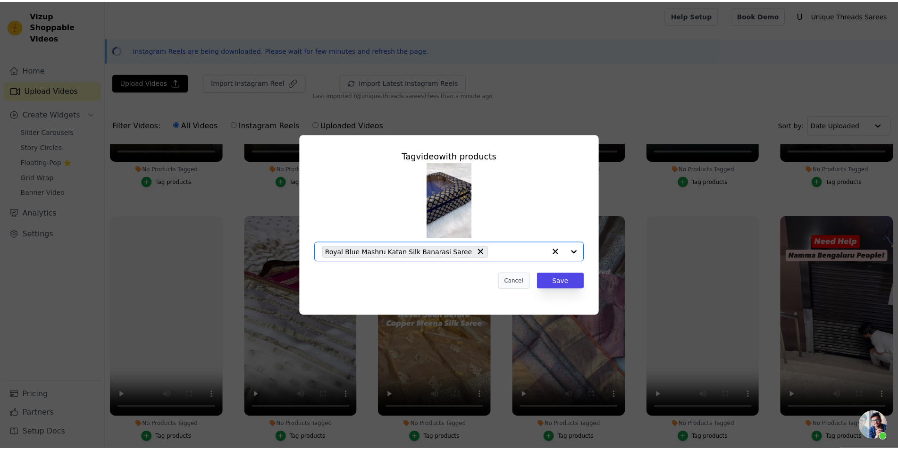
scroll to position [0, 0]
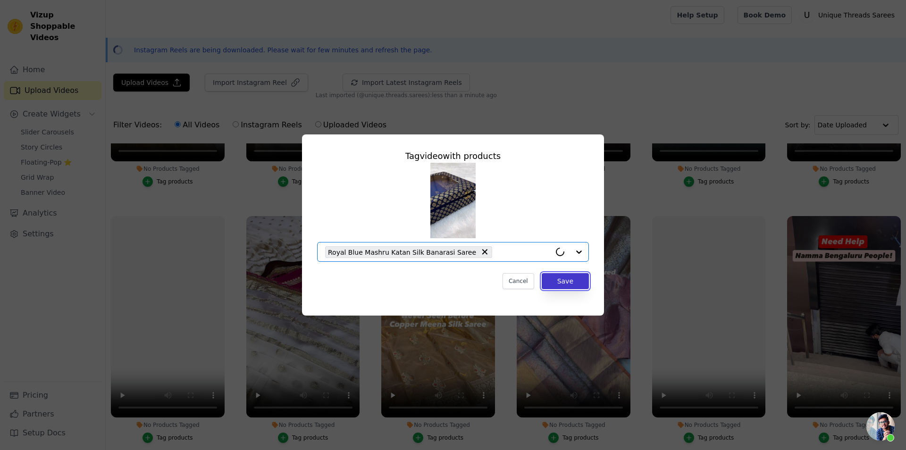
click at [560, 285] on button "Save" at bounding box center [565, 281] width 47 height 16
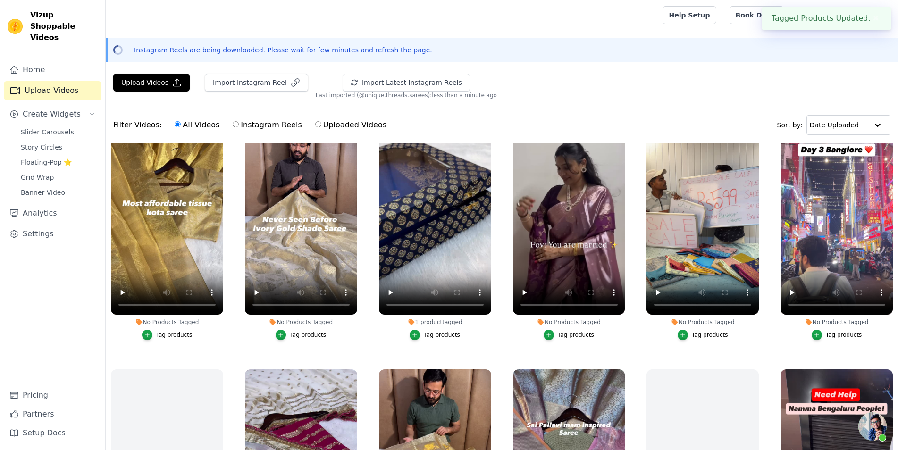
scroll to position [405, 0]
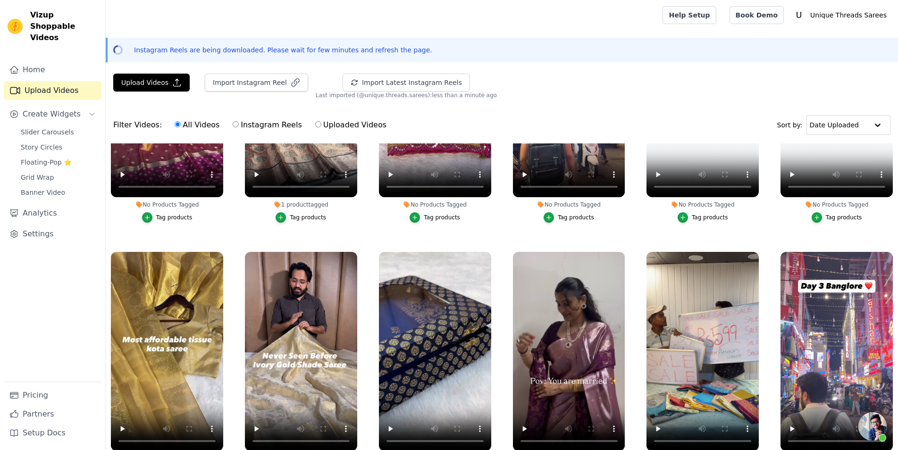
click at [167, 212] on button "Tag products" at bounding box center [167, 217] width 50 height 10
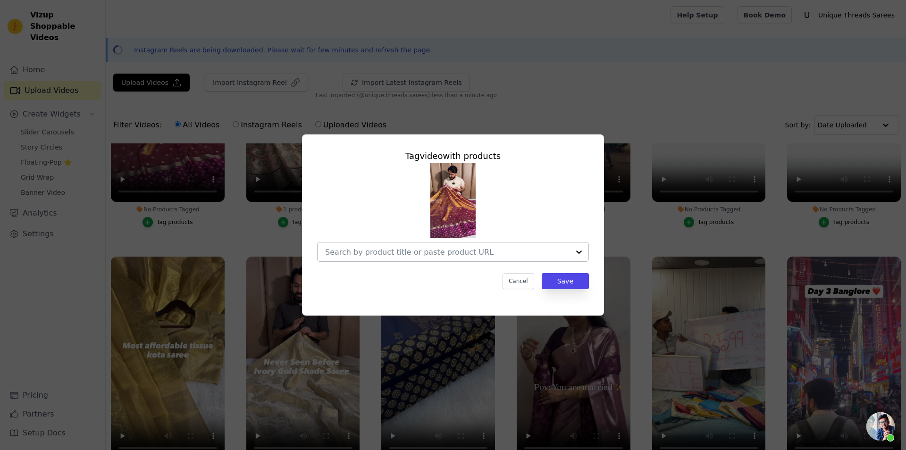
click at [469, 243] on div at bounding box center [447, 251] width 244 height 19
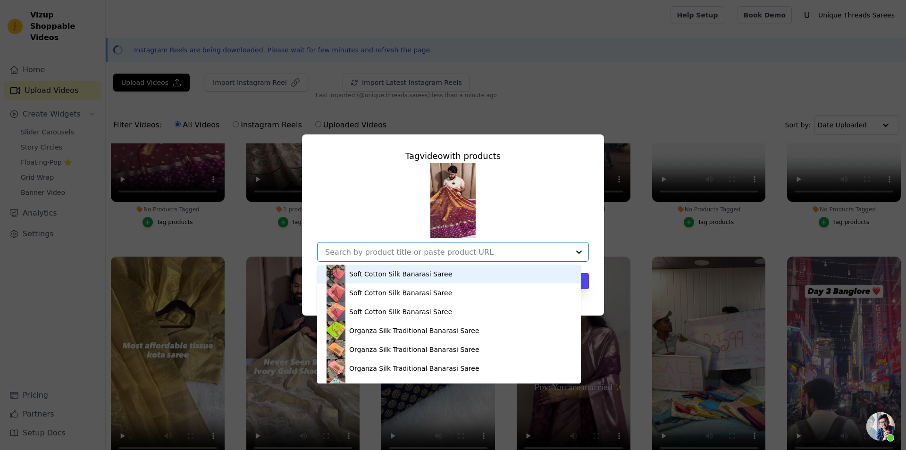
paste input "https://utsarees.in/collections/fresh-arrivals/products/rusted-purple-copper-pa…"
type input "https://utsarees.in/collections/fresh-arrivals/products/rusted-purple-copper-pa…"
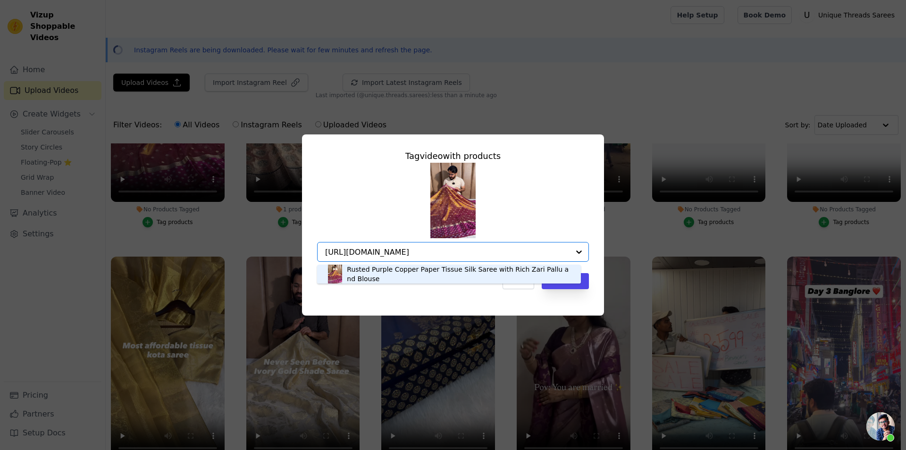
click at [408, 277] on div "Rusted Purple Copper Paper Tissue Silk Saree with Rich Zari Pallu and Blouse" at bounding box center [459, 274] width 225 height 19
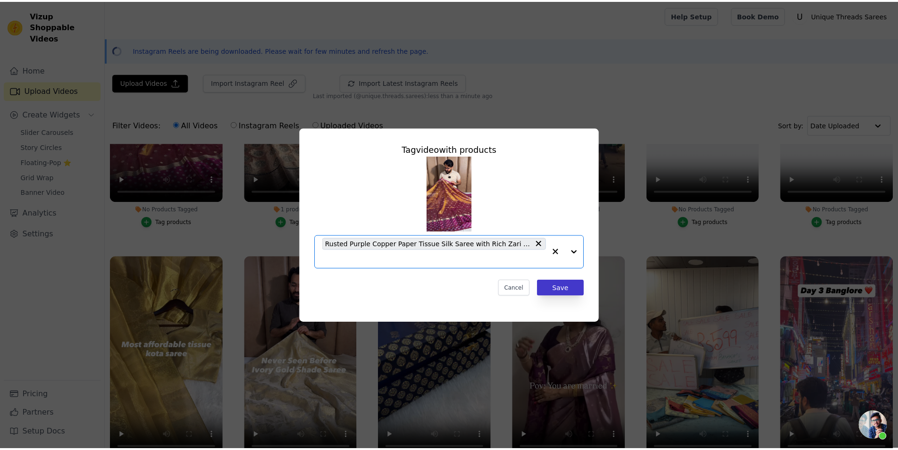
scroll to position [0, 0]
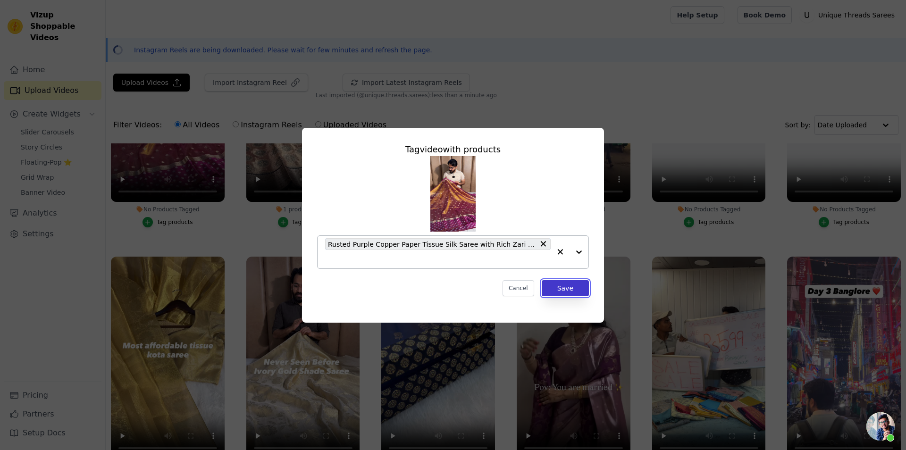
click at [563, 286] on button "Save" at bounding box center [565, 288] width 47 height 16
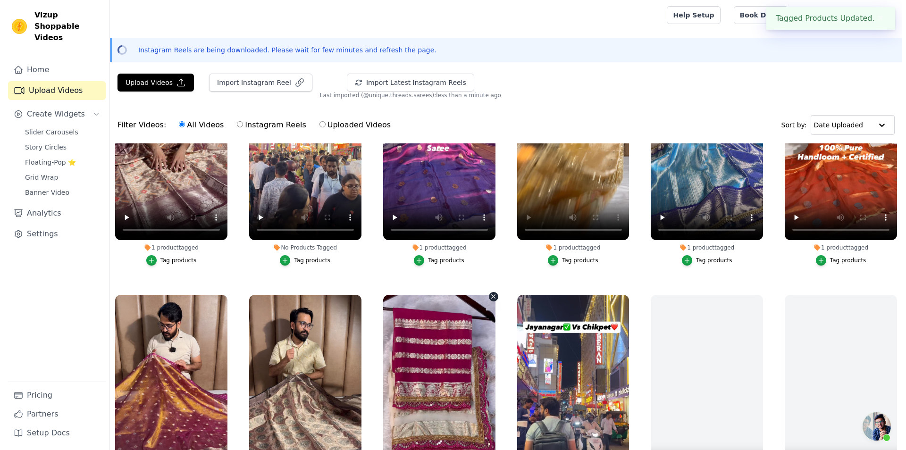
scroll to position [405, 0]
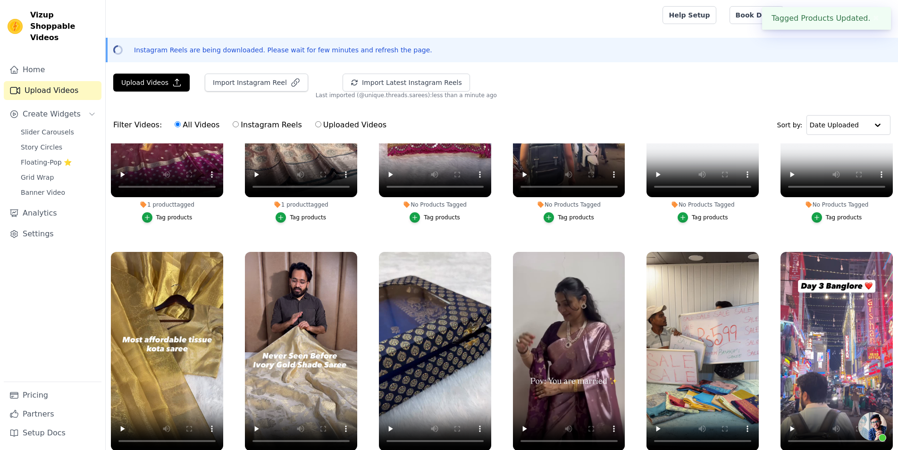
click at [437, 208] on li "No Products Tagged Tag products" at bounding box center [435, 110] width 112 height 225
click at [438, 214] on div "Tag products" at bounding box center [442, 218] width 36 height 8
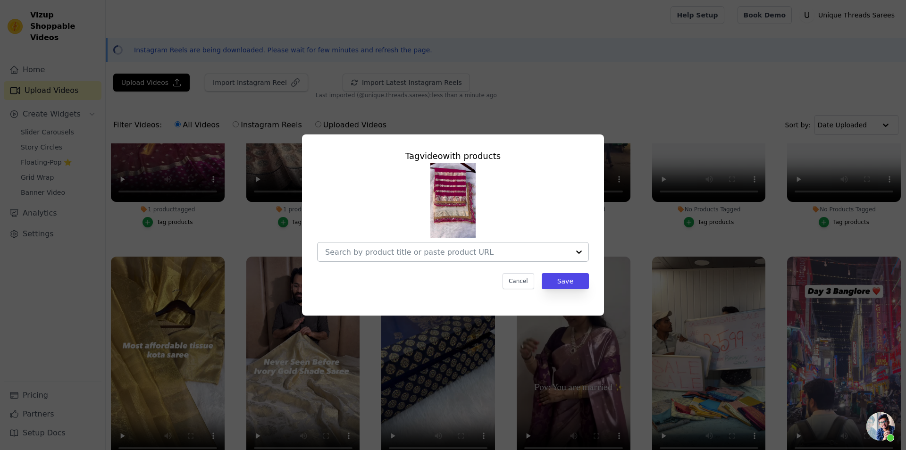
click at [448, 245] on div at bounding box center [447, 251] width 244 height 19
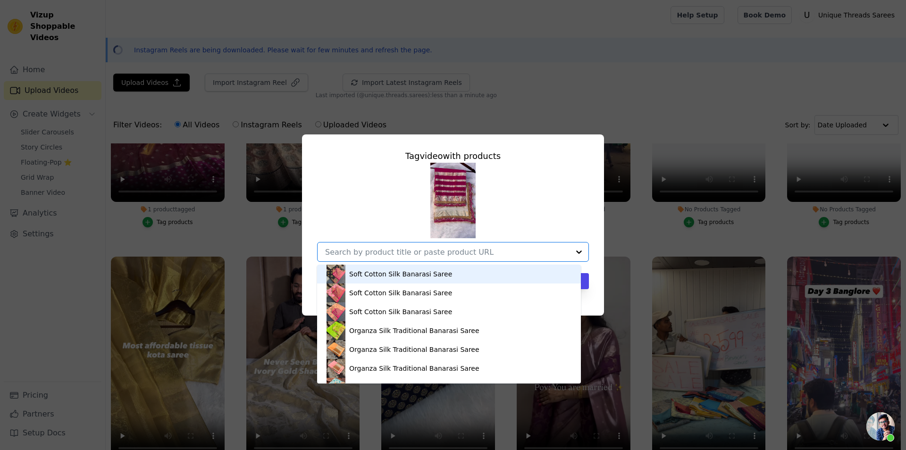
paste input "https://utsarees.in/collections/fresh-arrivals/products/off-white-viscose-georg…"
type input "https://utsarees.in/collections/fresh-arrivals/products/off-white-viscose-georg…"
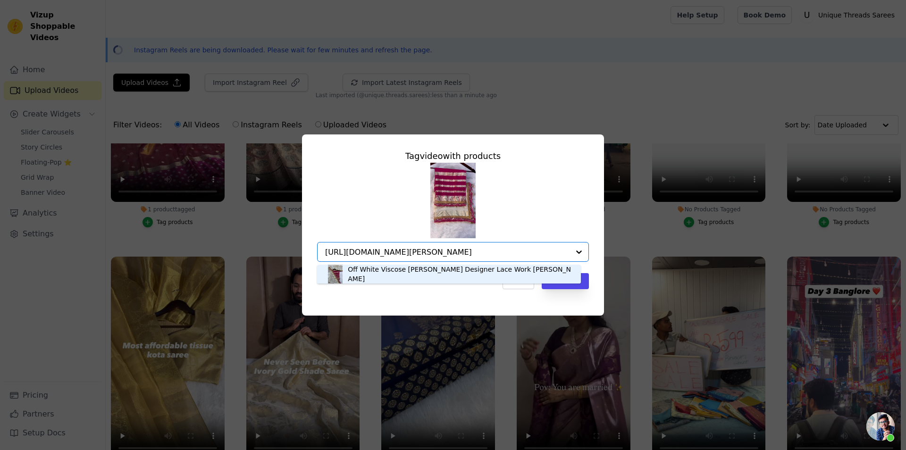
click at [366, 270] on div "Off White Viscose Georgette Designer Lace Work Banarasi Saree" at bounding box center [460, 274] width 224 height 19
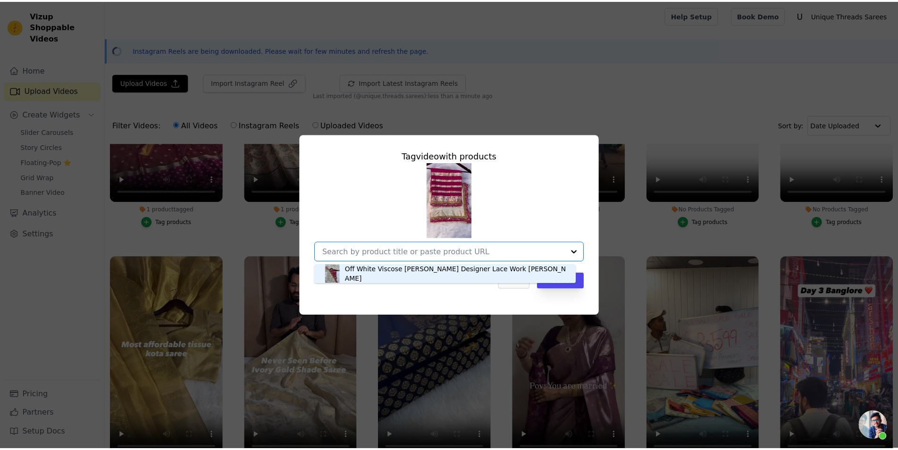
scroll to position [0, 0]
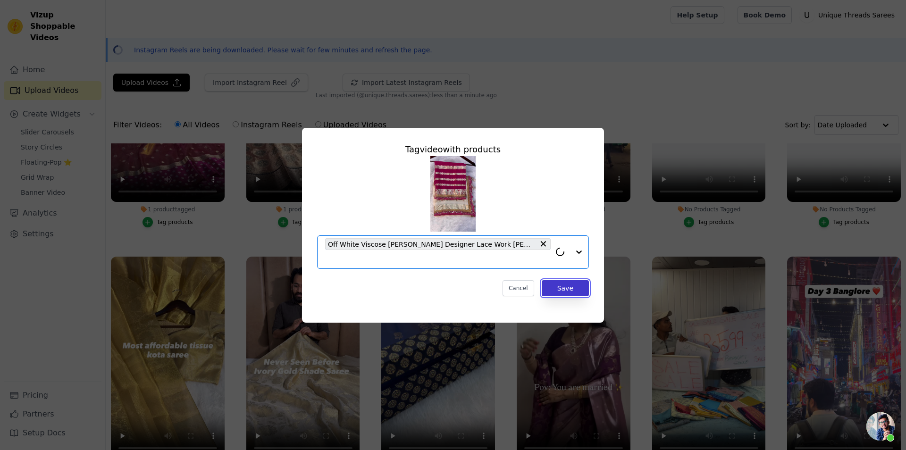
click at [561, 289] on button "Save" at bounding box center [565, 288] width 47 height 16
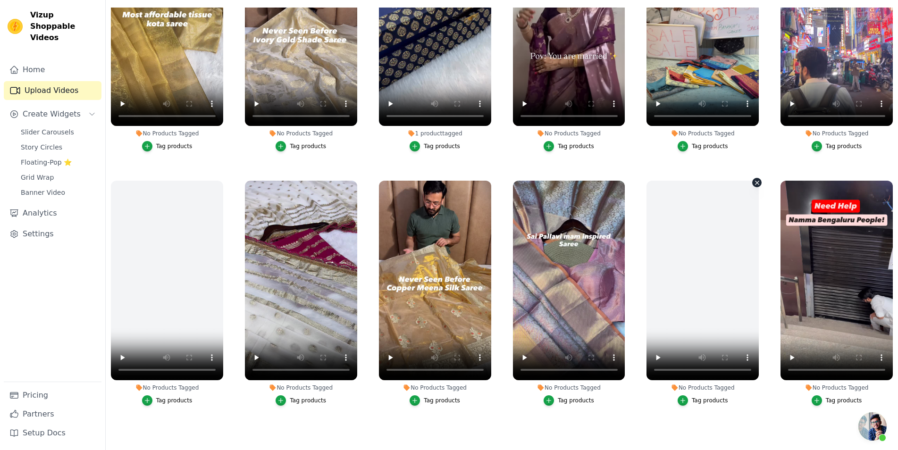
scroll to position [297, 0]
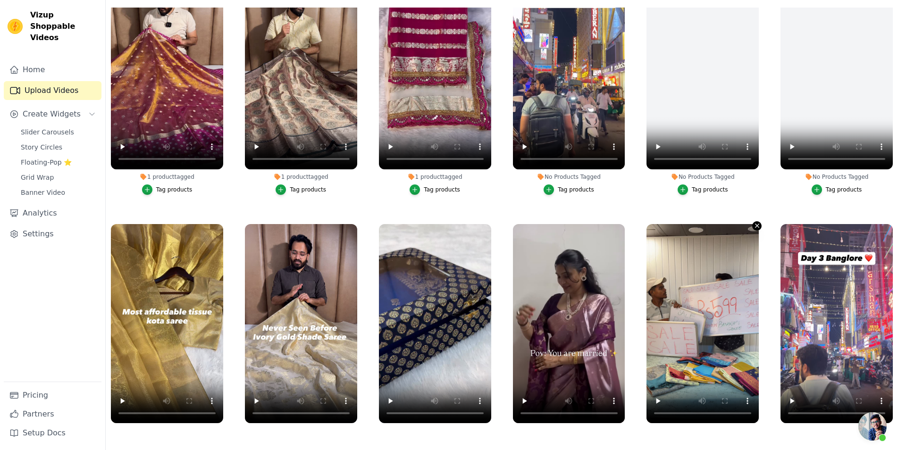
click at [755, 224] on icon "button" at bounding box center [757, 226] width 4 height 4
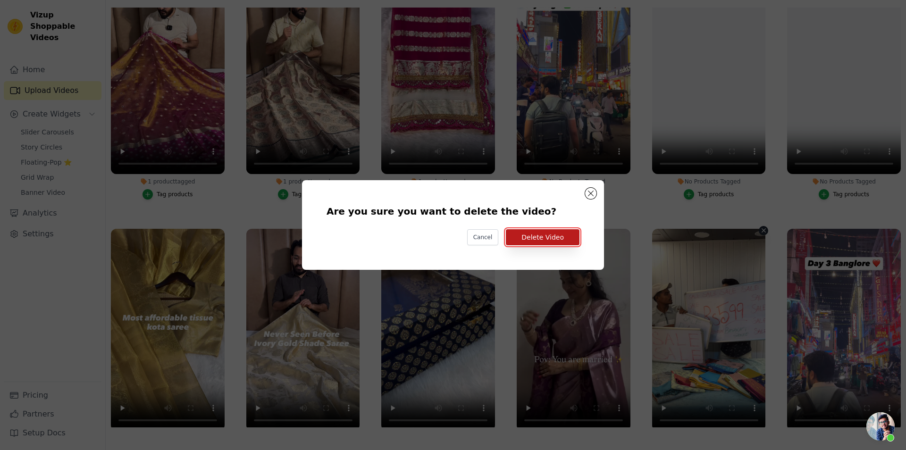
click at [565, 240] on button "Delete Video" at bounding box center [543, 237] width 74 height 16
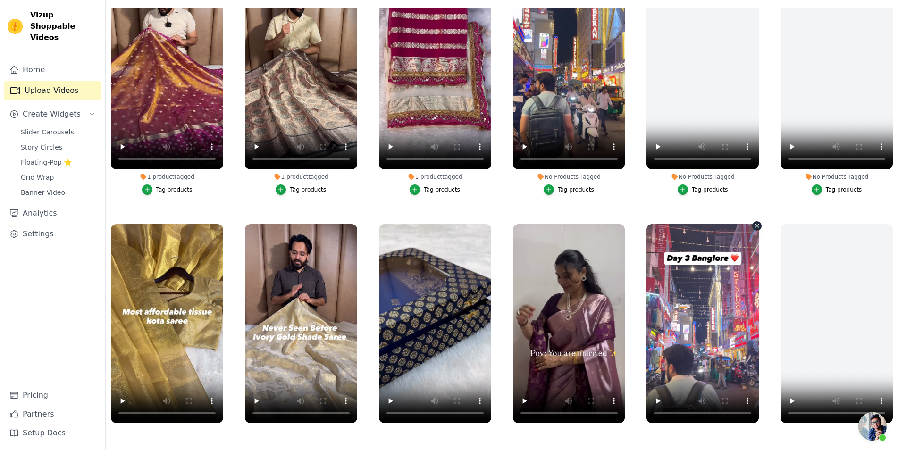
scroll to position [594, 0]
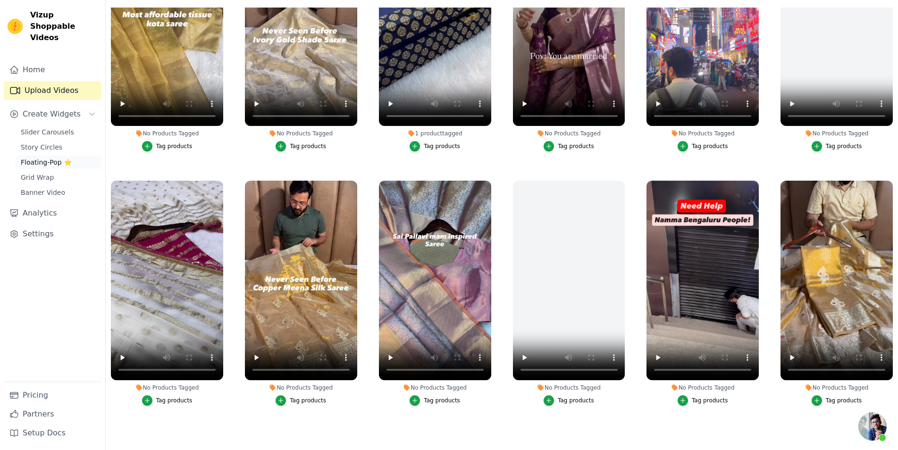
click at [60, 156] on link "Floating-Pop ⭐" at bounding box center [58, 162] width 86 height 13
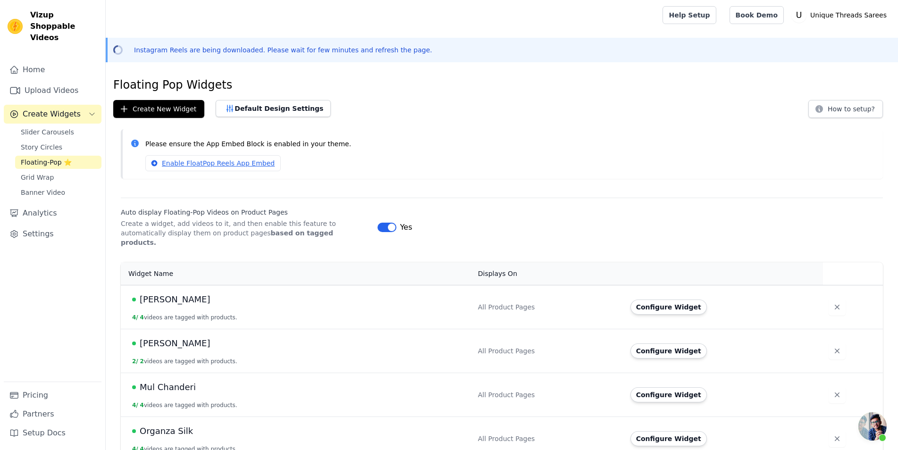
scroll to position [136, 0]
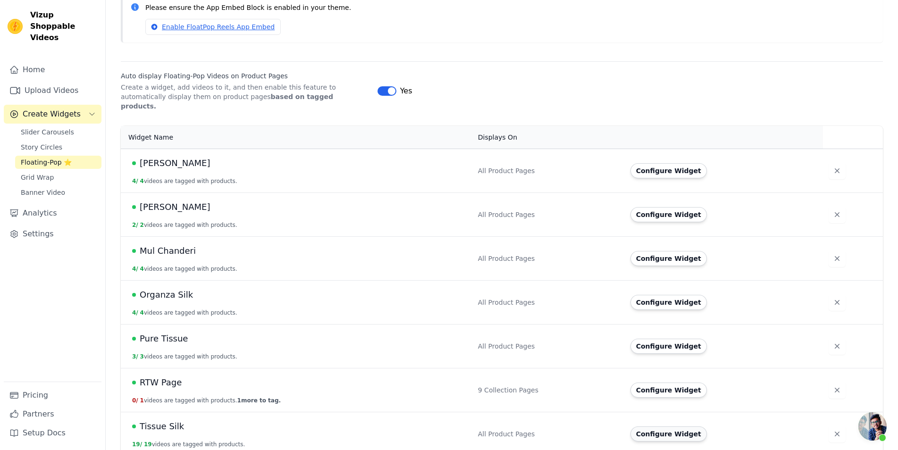
click at [667, 426] on button "Configure Widget" at bounding box center [668, 433] width 76 height 15
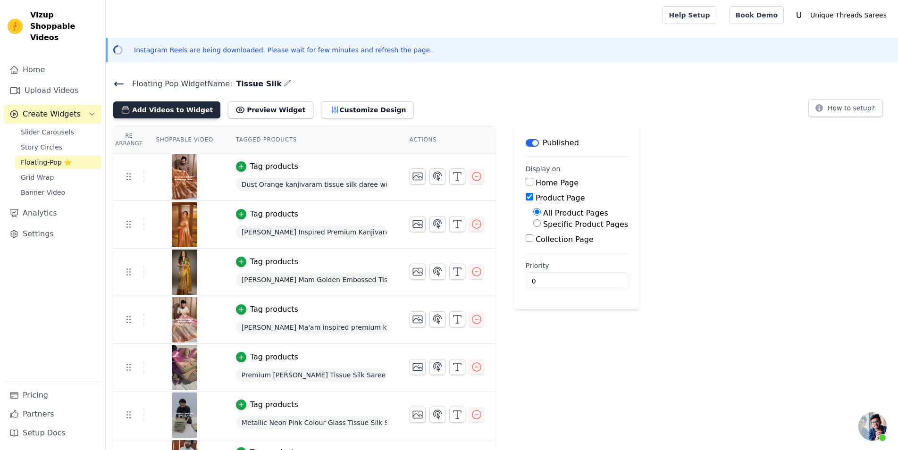
click at [205, 103] on button "Add Videos to Widget" at bounding box center [166, 109] width 107 height 17
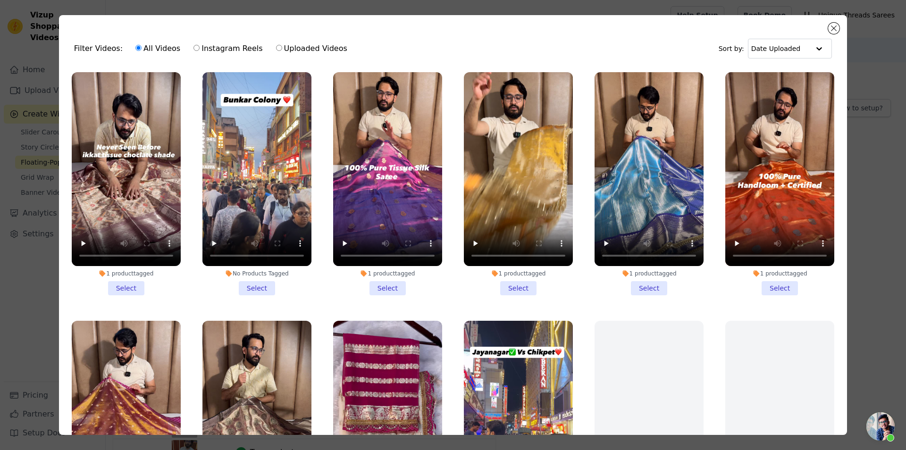
click at [133, 289] on li "1 product tagged Select" at bounding box center [126, 183] width 109 height 223
click at [0, 0] on input "1 product tagged Select" at bounding box center [0, 0] width 0 height 0
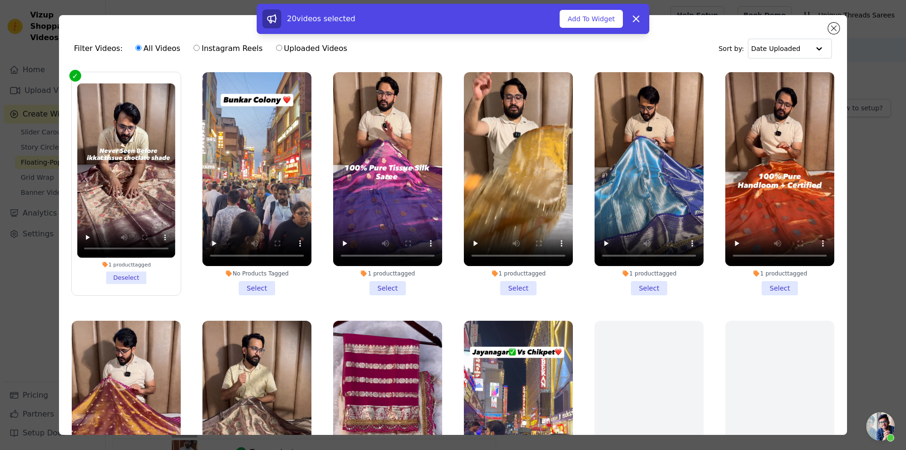
click at [640, 284] on li "1 product tagged Select" at bounding box center [648, 183] width 109 height 223
click at [0, 0] on input "1 product tagged Select" at bounding box center [0, 0] width 0 height 0
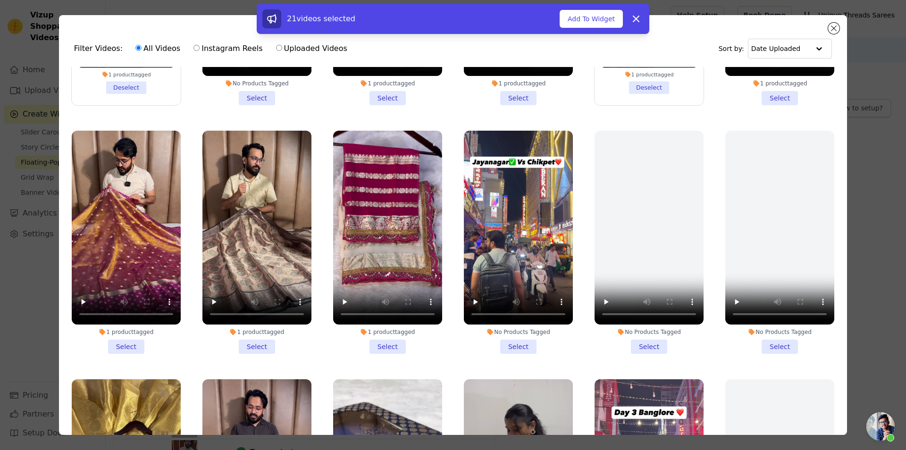
scroll to position [297, 0]
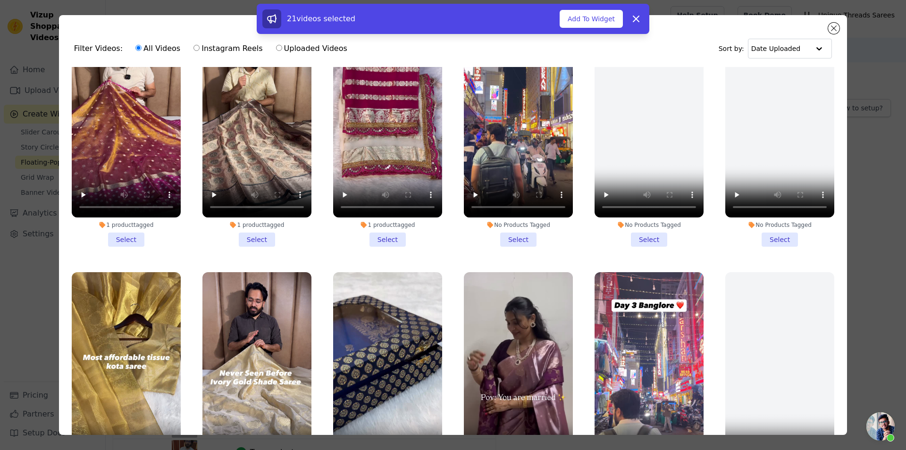
click at [255, 233] on li "1 product tagged Select" at bounding box center [256, 135] width 109 height 223
click at [0, 0] on input "1 product tagged Select" at bounding box center [0, 0] width 0 height 0
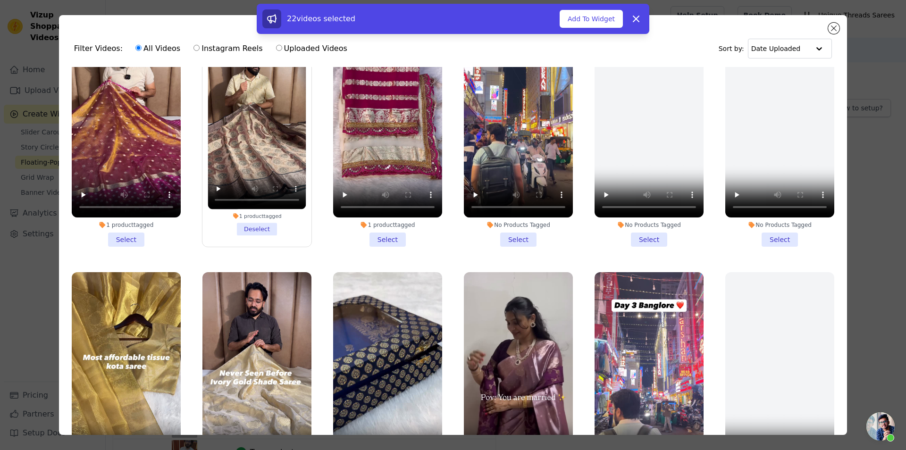
click at [122, 231] on li "1 product tagged Select" at bounding box center [126, 135] width 109 height 223
click at [0, 0] on input "1 product tagged Select" at bounding box center [0, 0] width 0 height 0
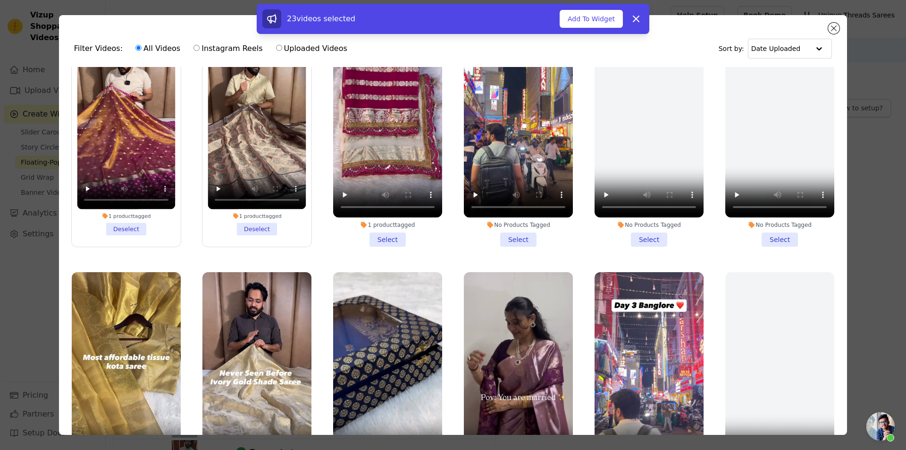
scroll to position [594, 0]
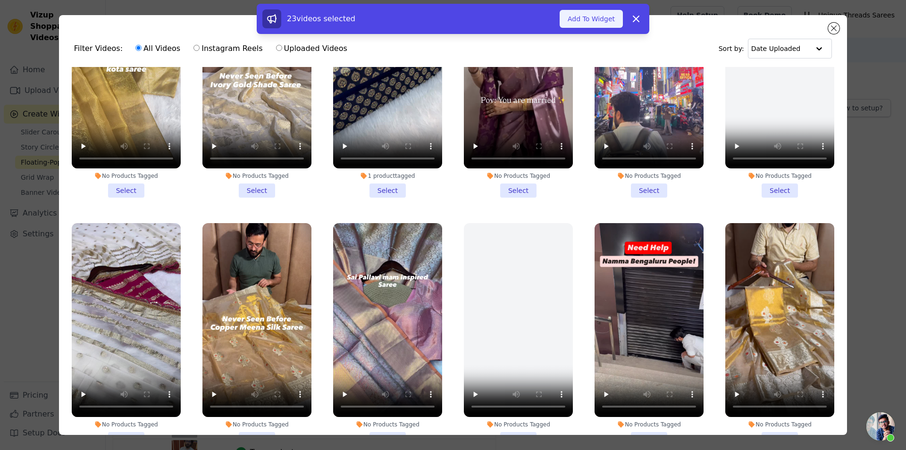
click at [595, 24] on button "Add To Widget" at bounding box center [590, 19] width 63 height 18
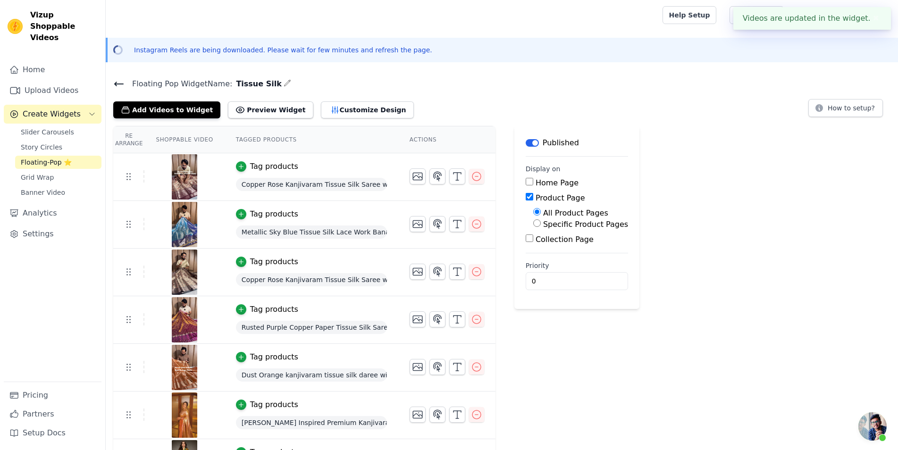
click at [117, 79] on icon at bounding box center [118, 83] width 11 height 11
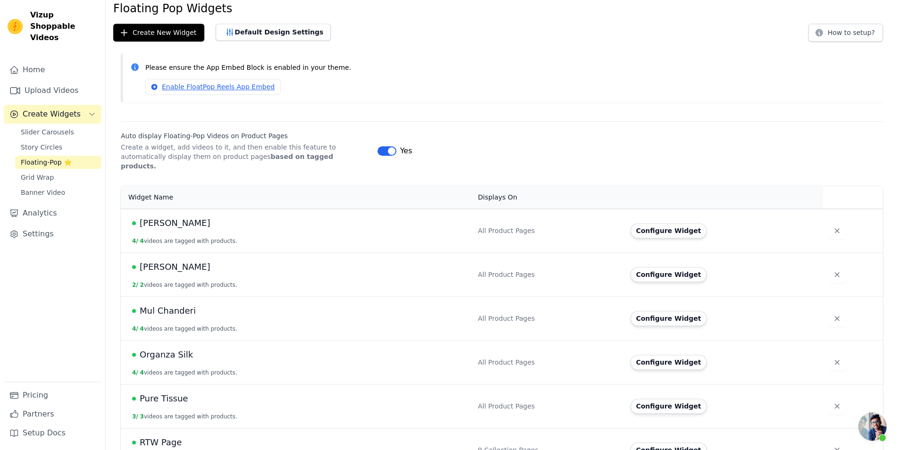
scroll to position [136, 0]
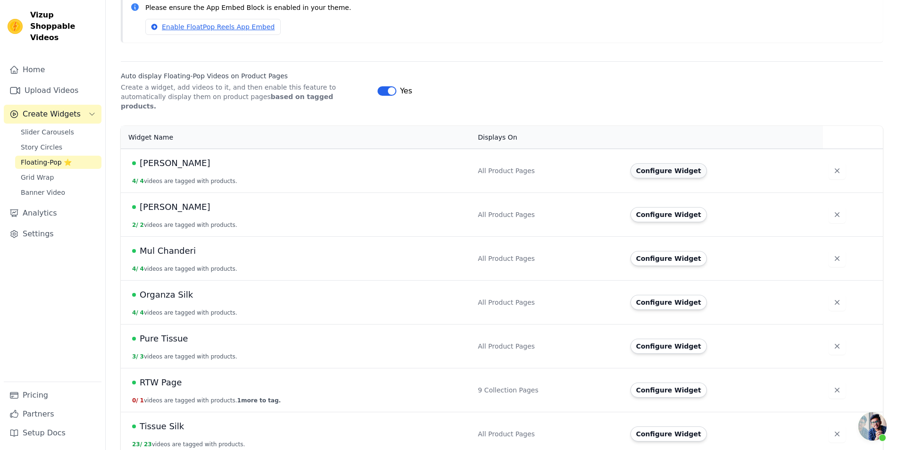
click at [674, 164] on button "Configure Widget" at bounding box center [668, 170] width 76 height 15
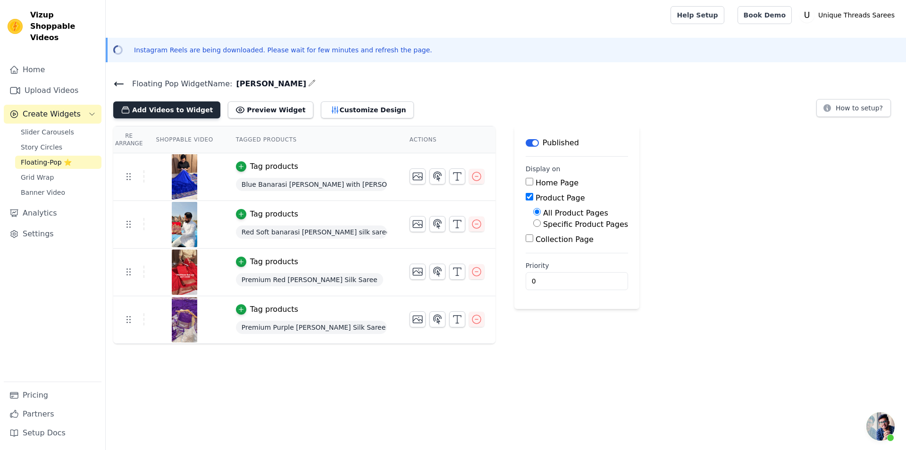
click at [186, 108] on button "Add Videos to Widget" at bounding box center [166, 109] width 107 height 17
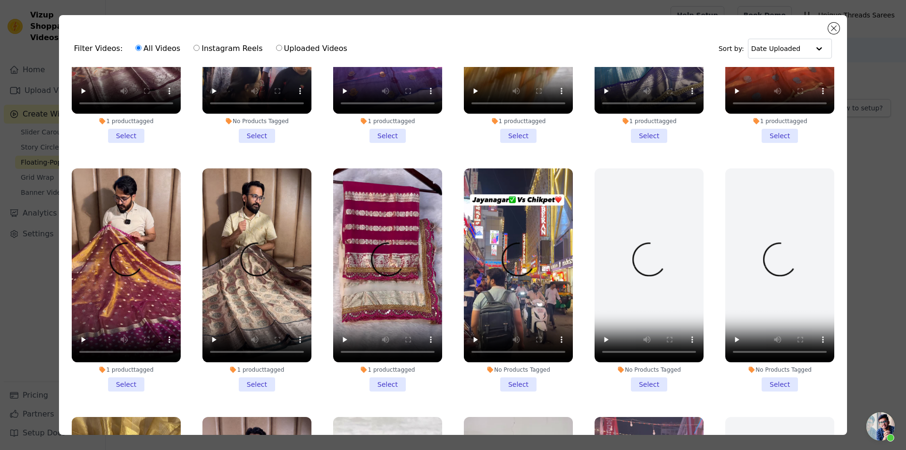
scroll to position [297, 0]
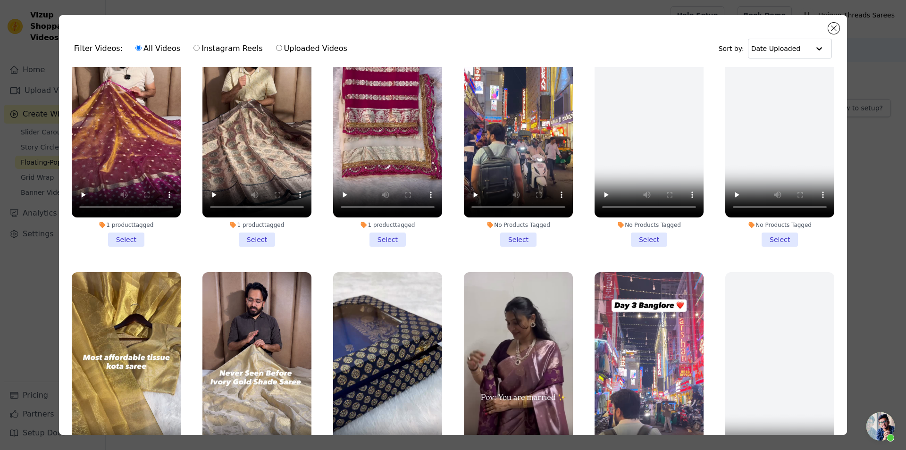
click at [388, 231] on li "1 product tagged Select" at bounding box center [387, 135] width 109 height 223
click at [0, 0] on input "1 product tagged Select" at bounding box center [0, 0] width 0 height 0
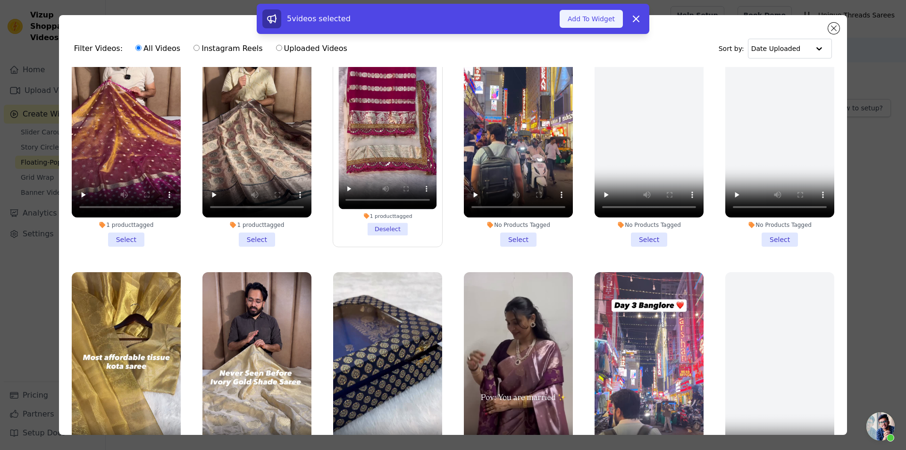
click at [574, 19] on button "Add To Widget" at bounding box center [590, 19] width 63 height 18
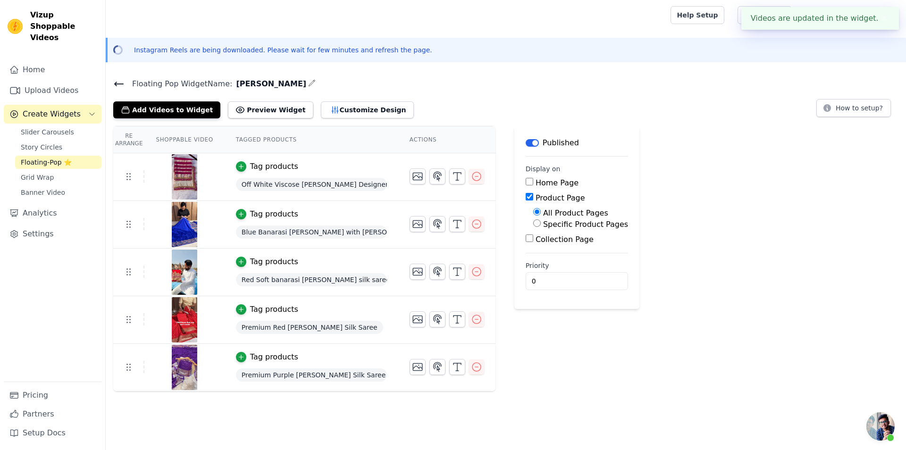
click at [122, 87] on icon at bounding box center [118, 83] width 11 height 11
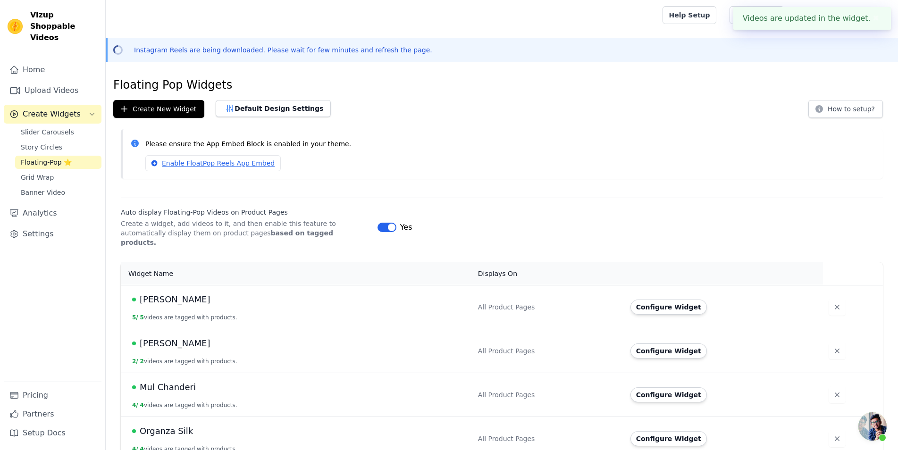
scroll to position [136, 0]
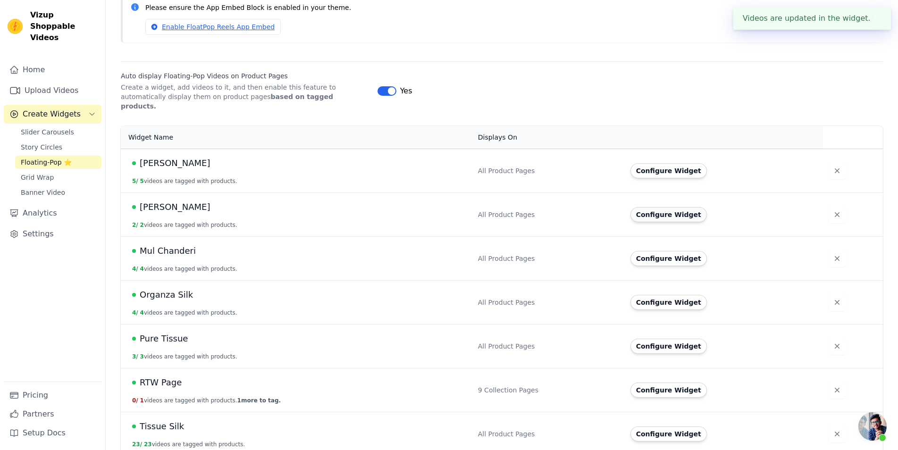
click at [672, 207] on button "Configure Widget" at bounding box center [668, 214] width 76 height 15
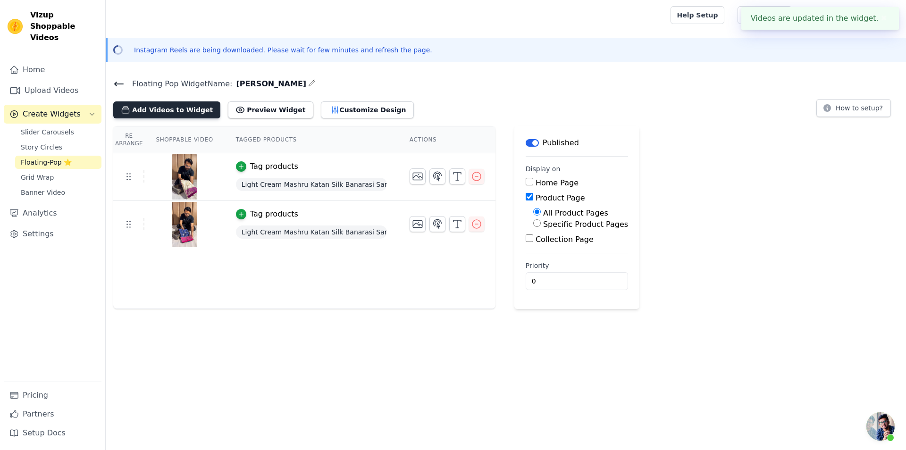
click at [183, 108] on button "Add Videos to Widget" at bounding box center [166, 109] width 107 height 17
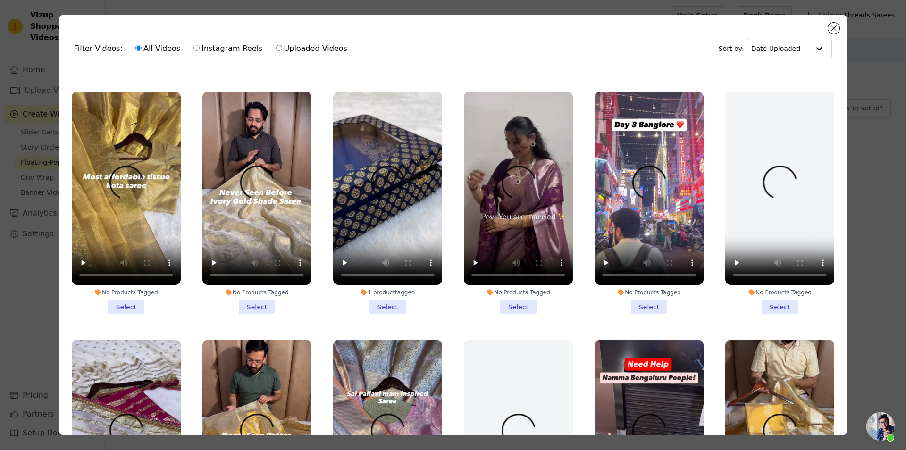
scroll to position [594, 0]
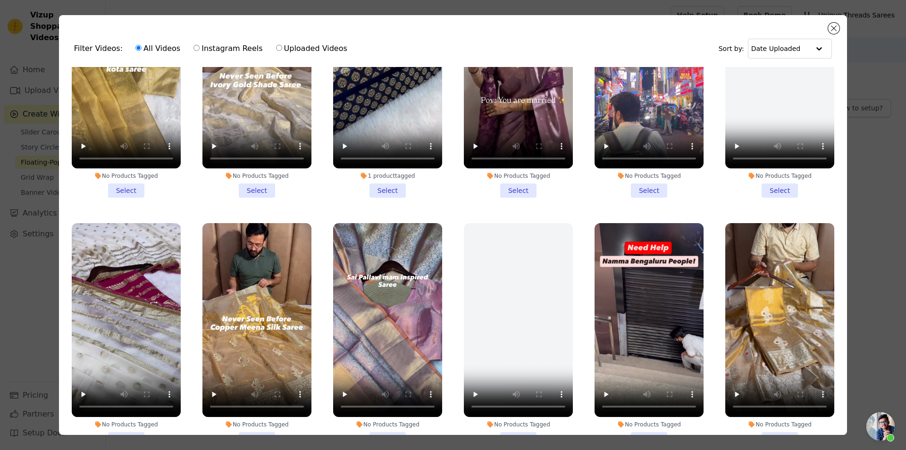
click at [385, 180] on li "1 product tagged Select" at bounding box center [387, 86] width 109 height 223
click at [0, 0] on input "1 product tagged Select" at bounding box center [0, 0] width 0 height 0
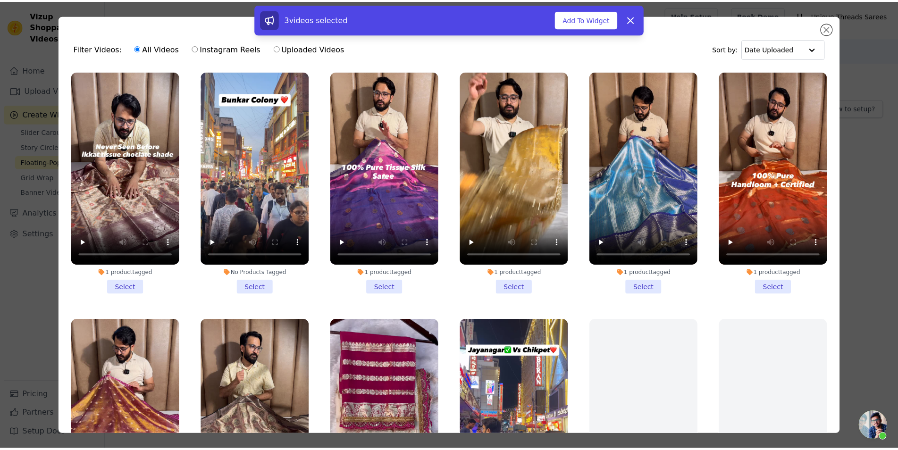
scroll to position [0, 0]
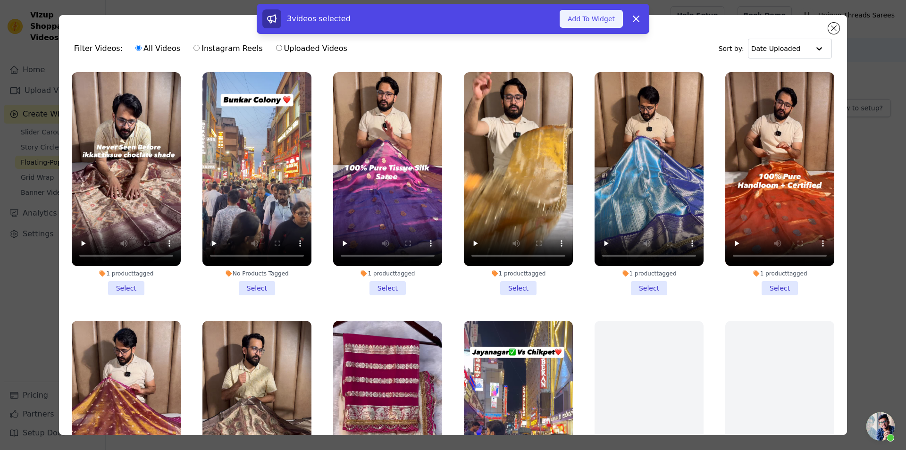
click at [582, 24] on button "Add To Widget" at bounding box center [590, 19] width 63 height 18
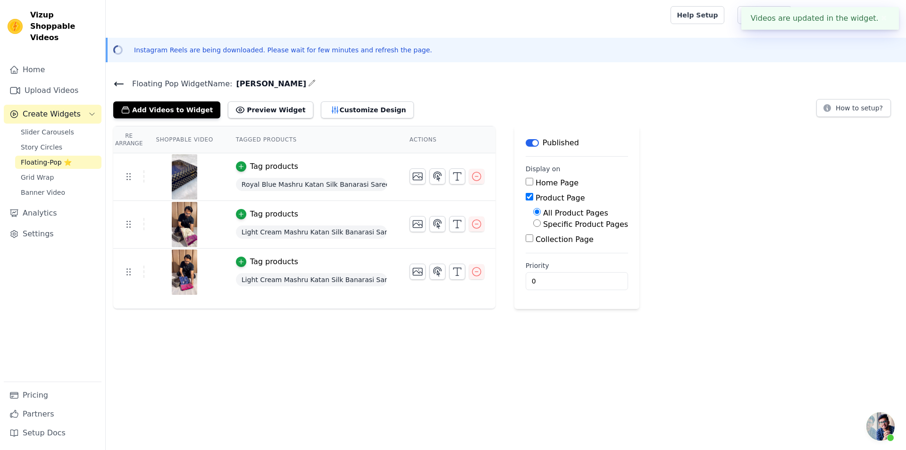
click at [118, 82] on icon at bounding box center [118, 83] width 11 height 11
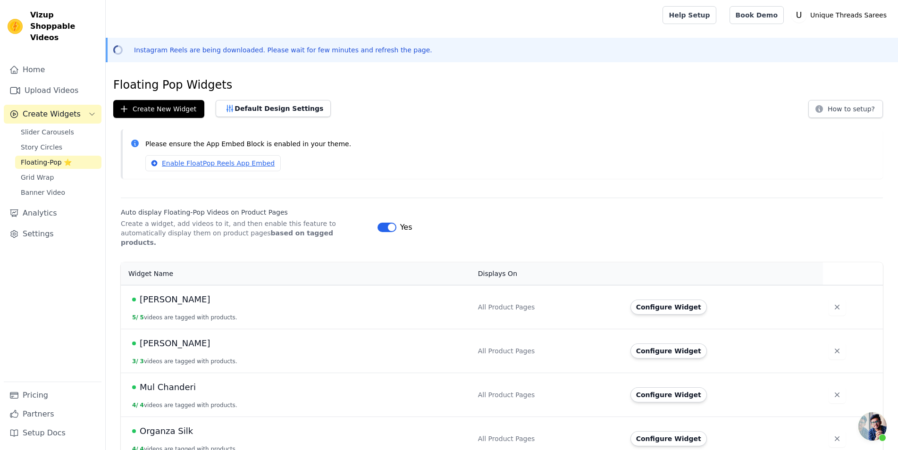
scroll to position [136, 0]
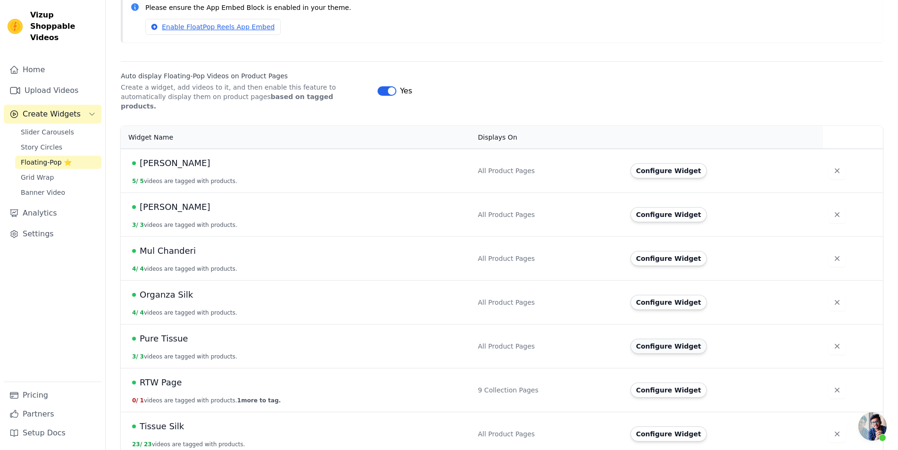
click at [673, 339] on button "Configure Widget" at bounding box center [668, 346] width 76 height 15
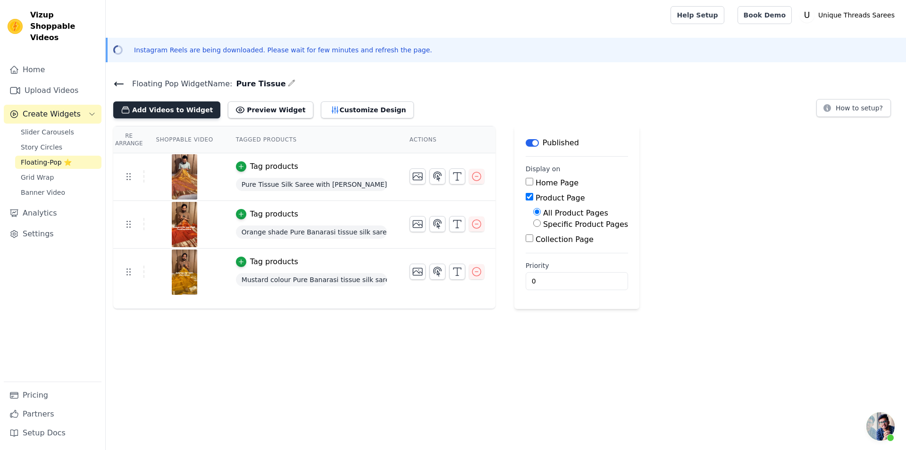
click at [183, 113] on button "Add Videos to Widget" at bounding box center [166, 109] width 107 height 17
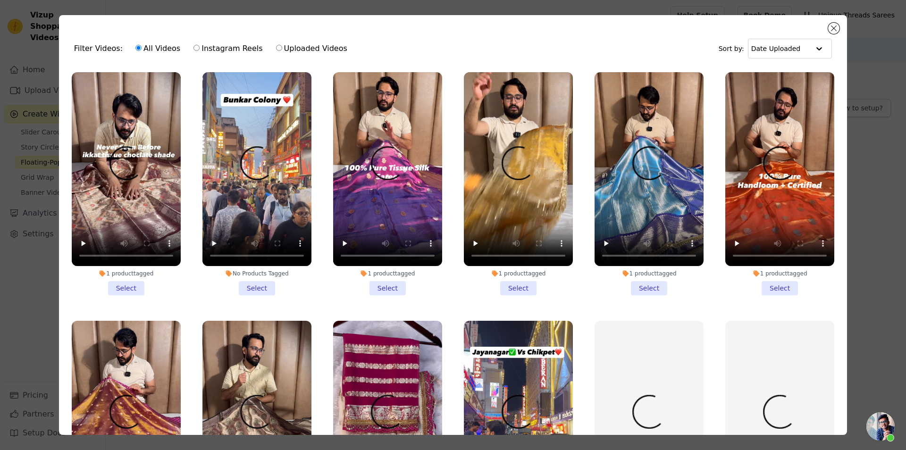
click at [764, 278] on li "1 product tagged Select" at bounding box center [779, 183] width 109 height 223
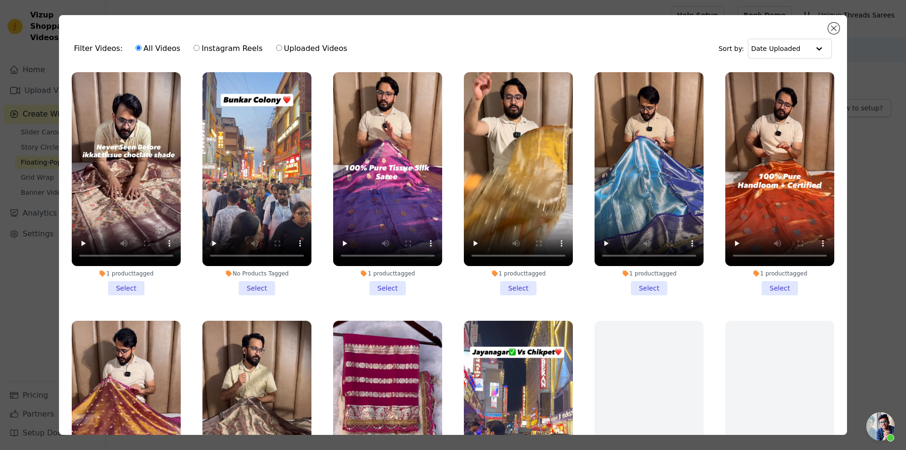
click at [0, 0] on input "1 product tagged Select" at bounding box center [0, 0] width 0 height 0
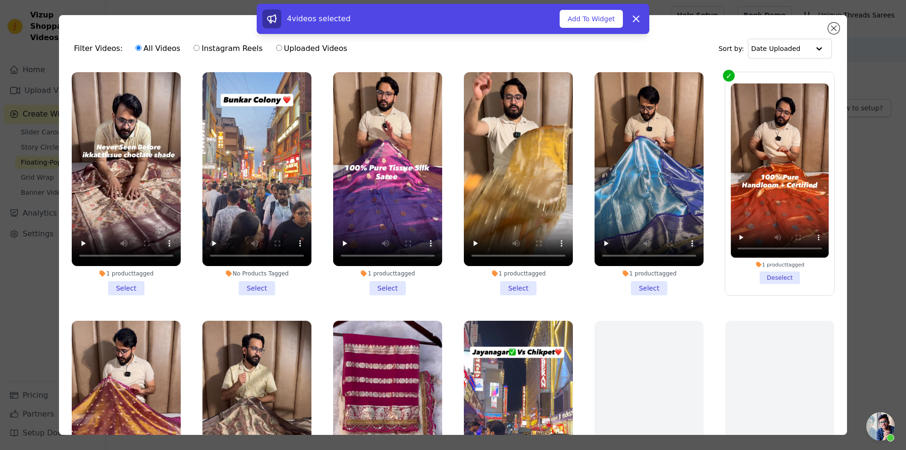
click at [397, 280] on li "1 product tagged Select" at bounding box center [387, 183] width 109 height 223
click at [0, 0] on input "1 product tagged Select" at bounding box center [0, 0] width 0 height 0
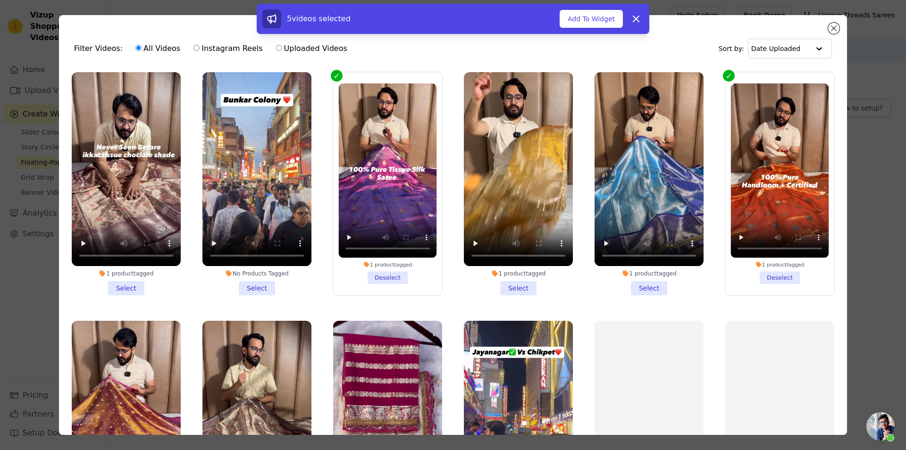
scroll to position [297, 0]
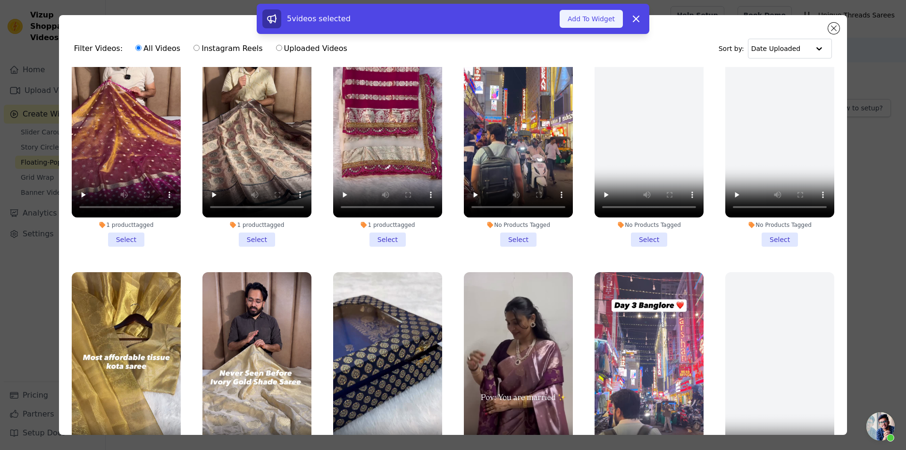
click at [584, 21] on button "Add To Widget" at bounding box center [590, 19] width 63 height 18
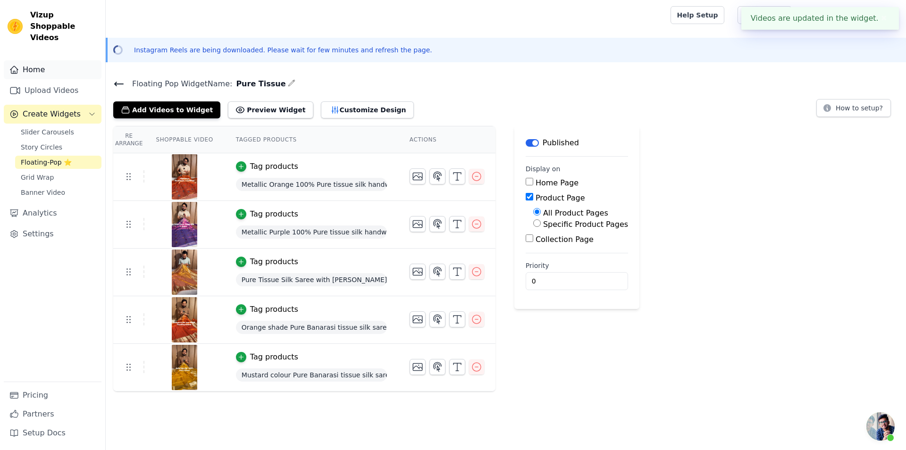
click at [33, 64] on link "Home" at bounding box center [53, 69] width 98 height 19
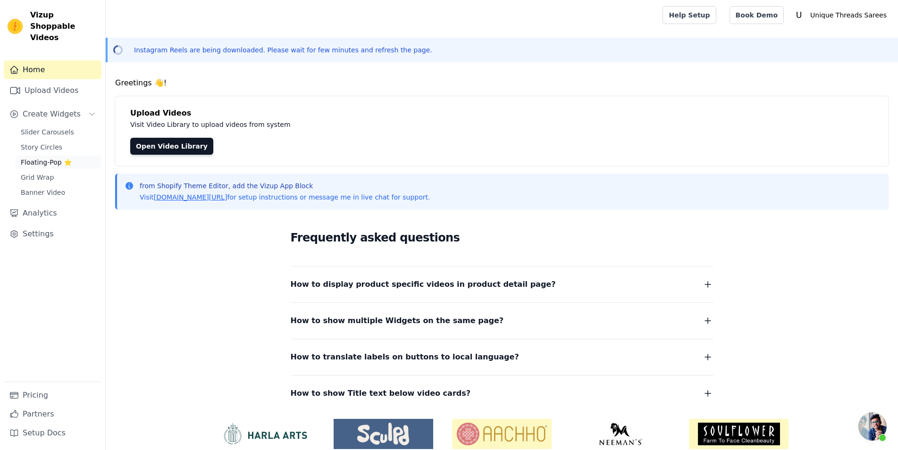
click at [58, 158] on span "Floating-Pop ⭐" at bounding box center [46, 162] width 51 height 9
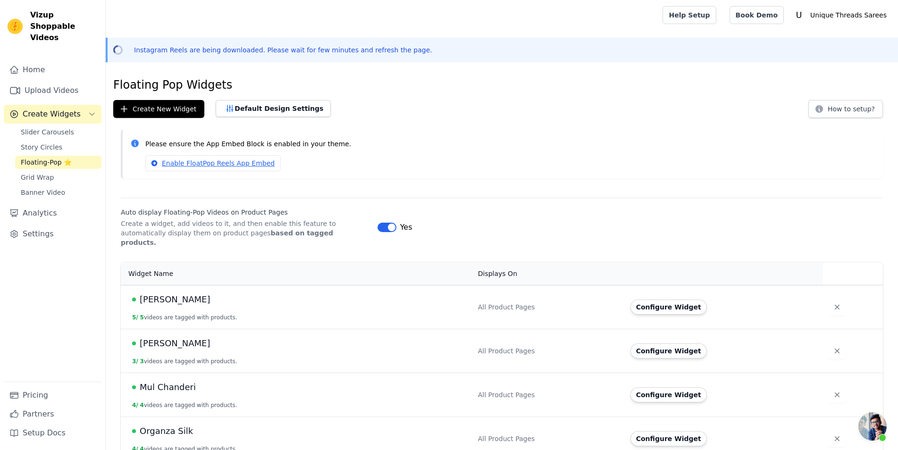
click at [290, 450] on td "Organza Silk 4 / 4 videos are tagged with products." at bounding box center [296, 439] width 351 height 44
